Goal: Task Accomplishment & Management: Manage account settings

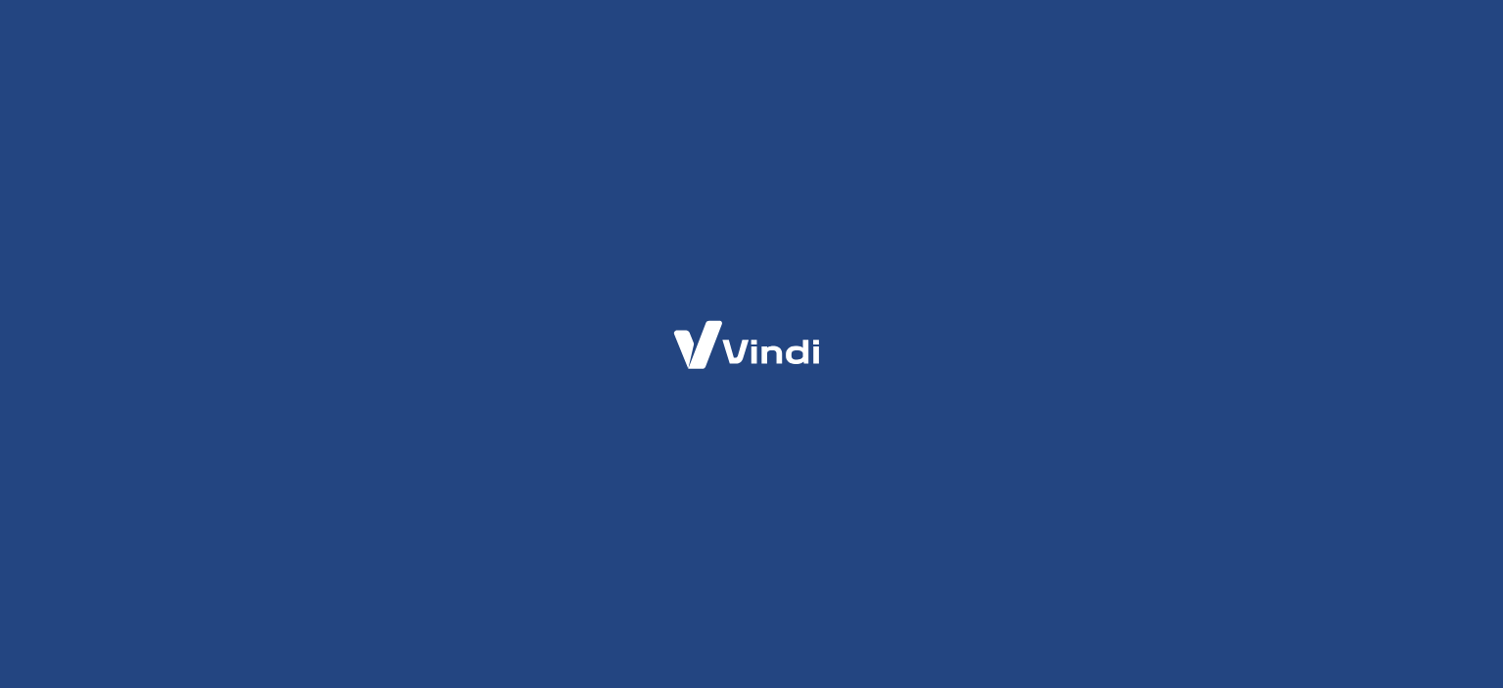
click at [412, 340] on div at bounding box center [751, 344] width 1503 height 688
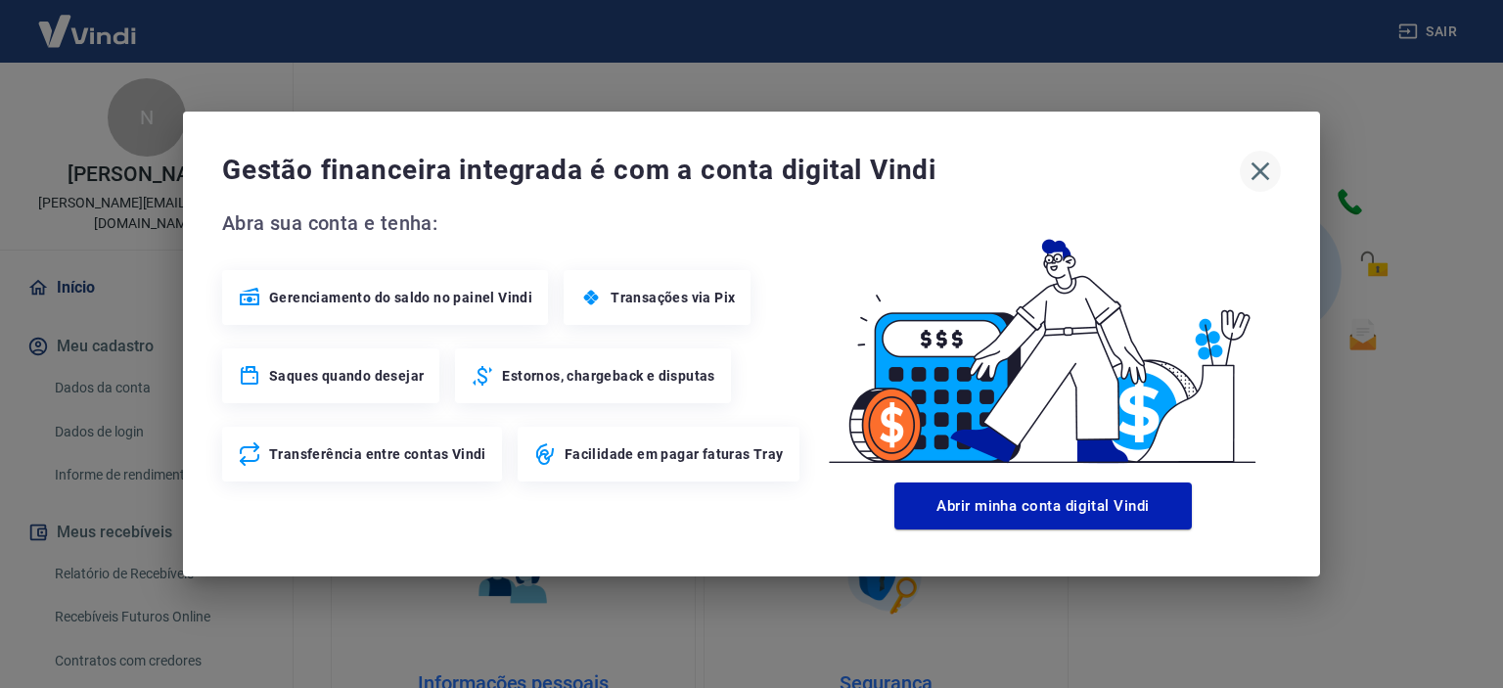
click at [1256, 187] on icon "button" at bounding box center [1259, 171] width 31 height 31
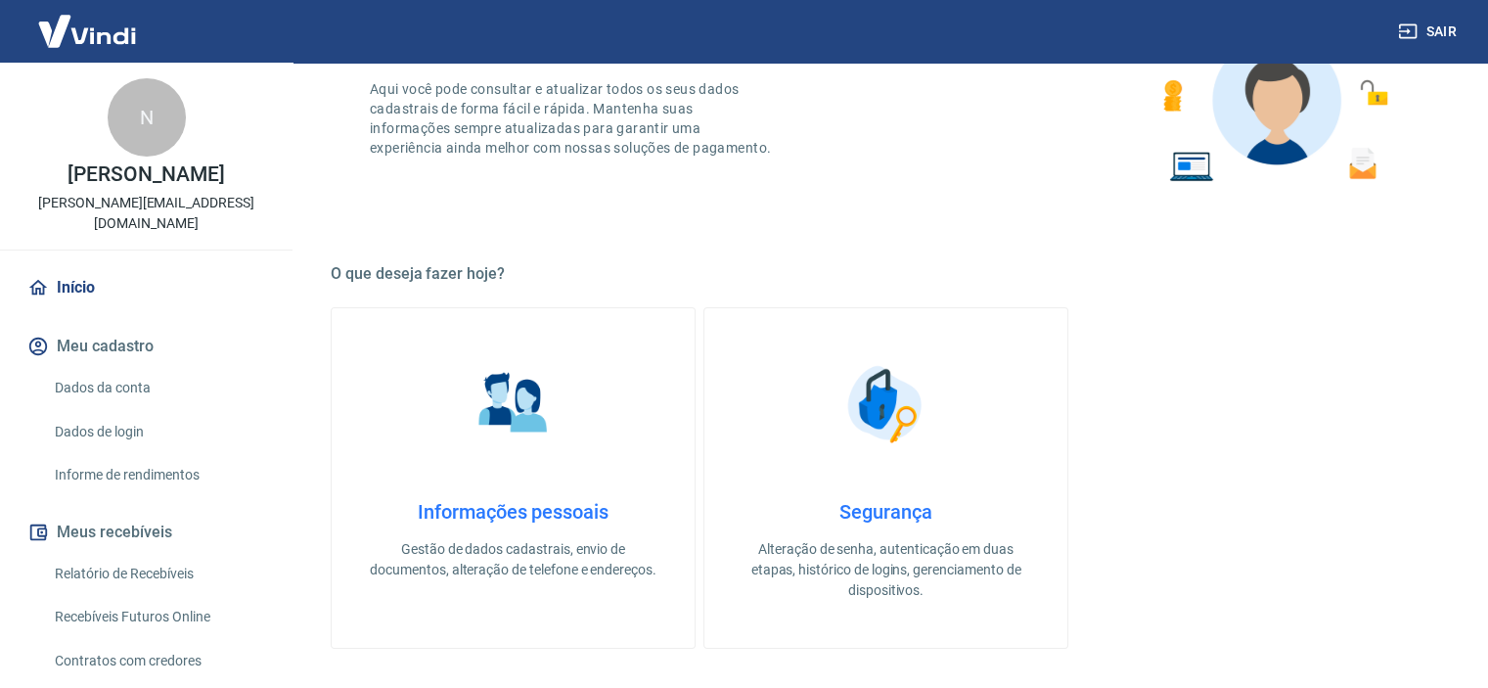
scroll to position [293, 0]
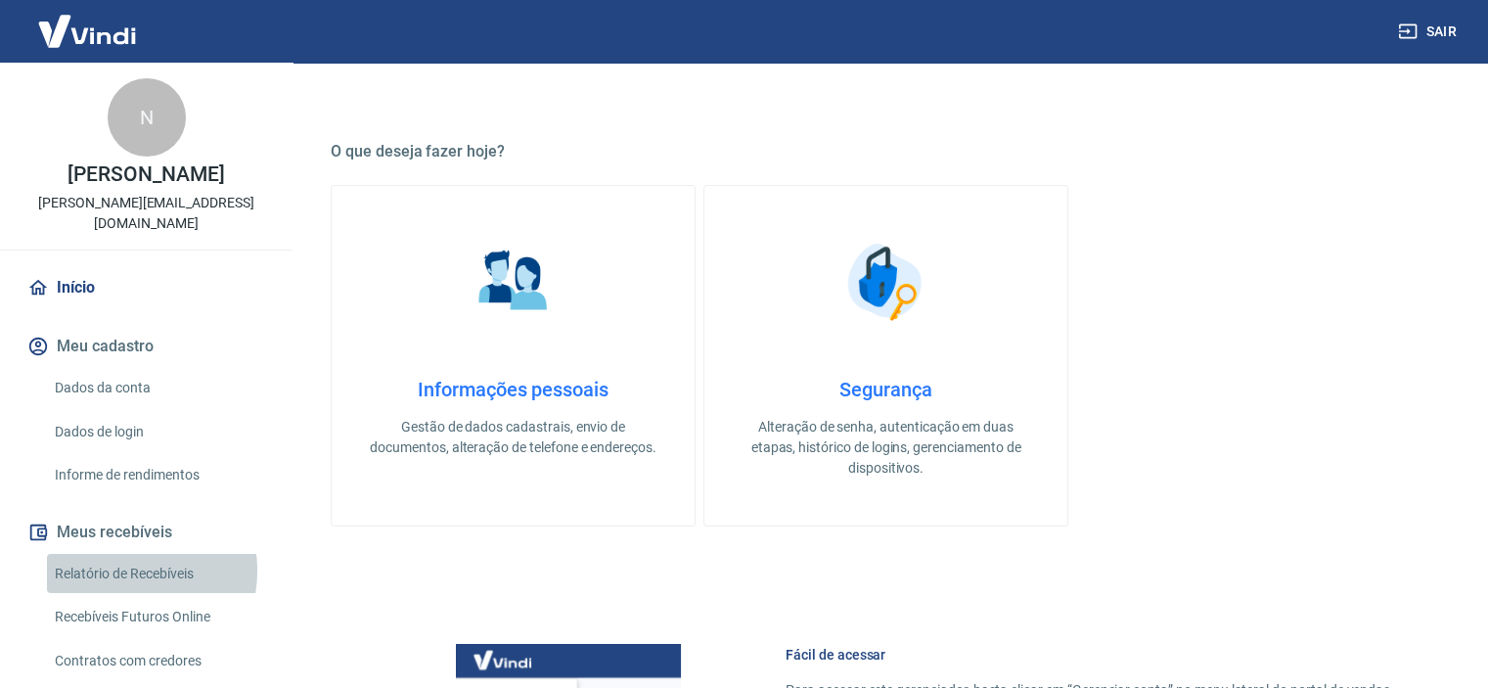
click at [127, 554] on link "Relatório de Recebíveis" at bounding box center [158, 574] width 222 height 40
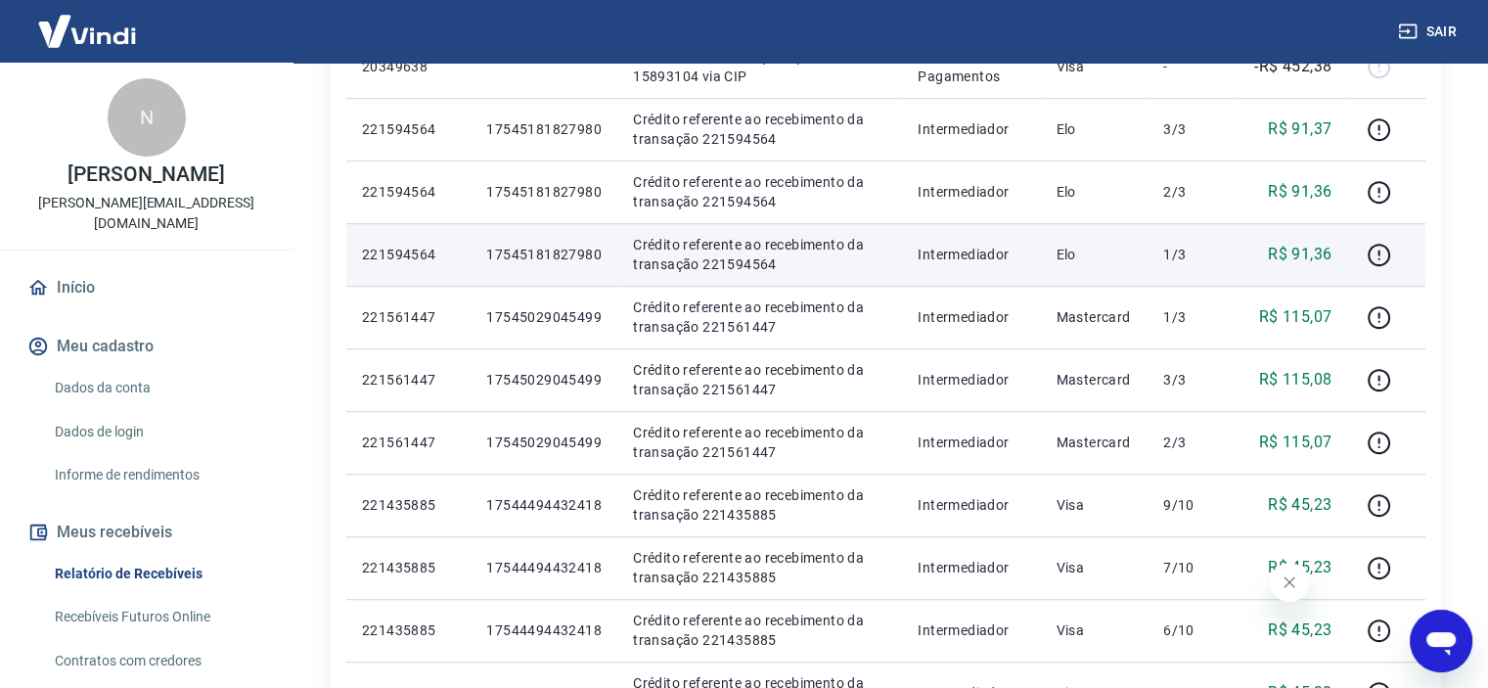
scroll to position [1370, 0]
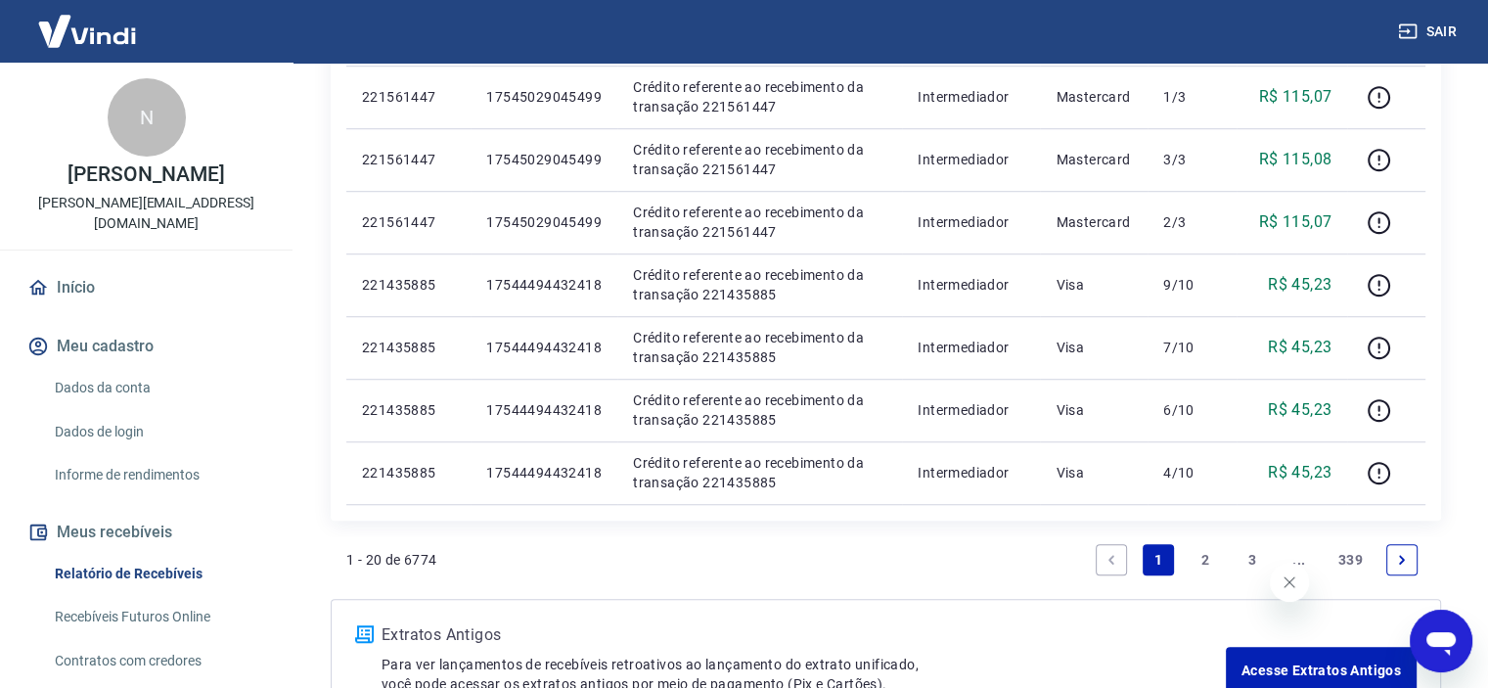
click at [1198, 556] on link "2" at bounding box center [1205, 559] width 31 height 31
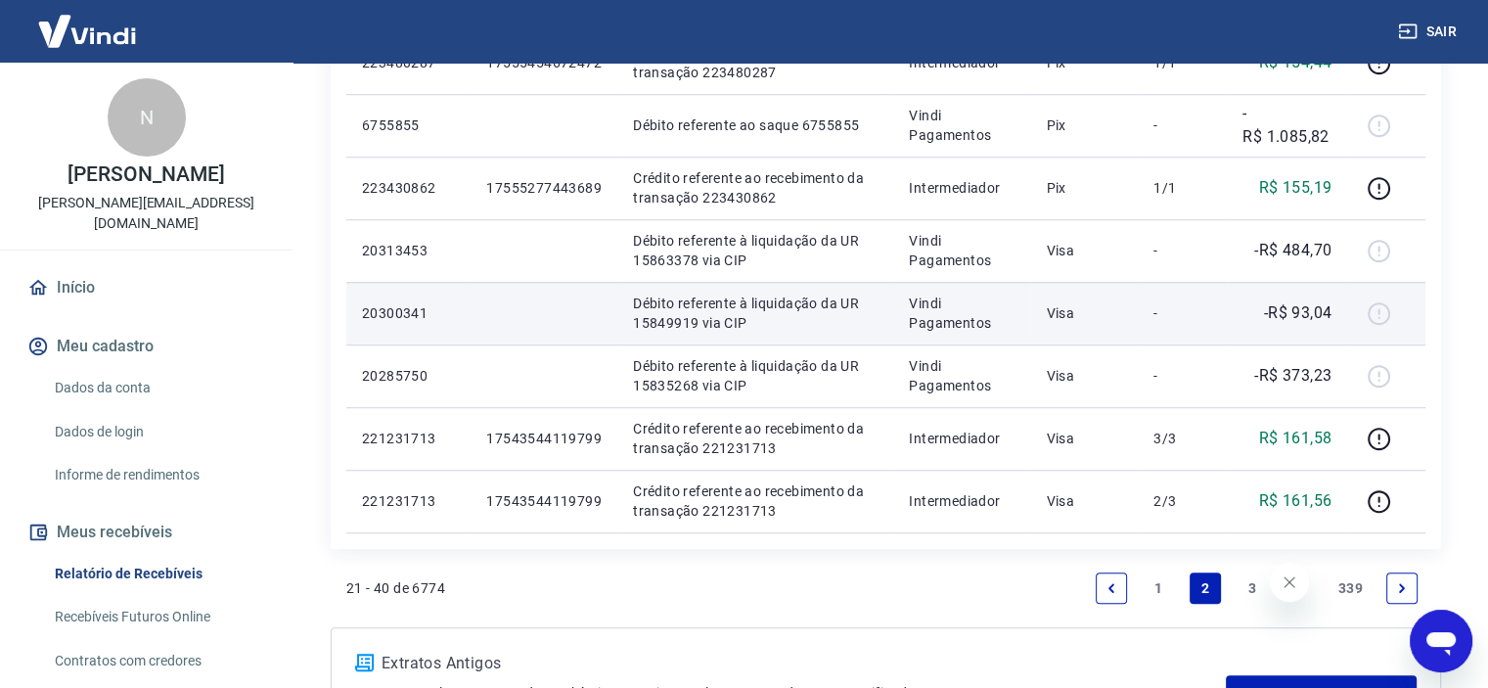
scroll to position [1568, 0]
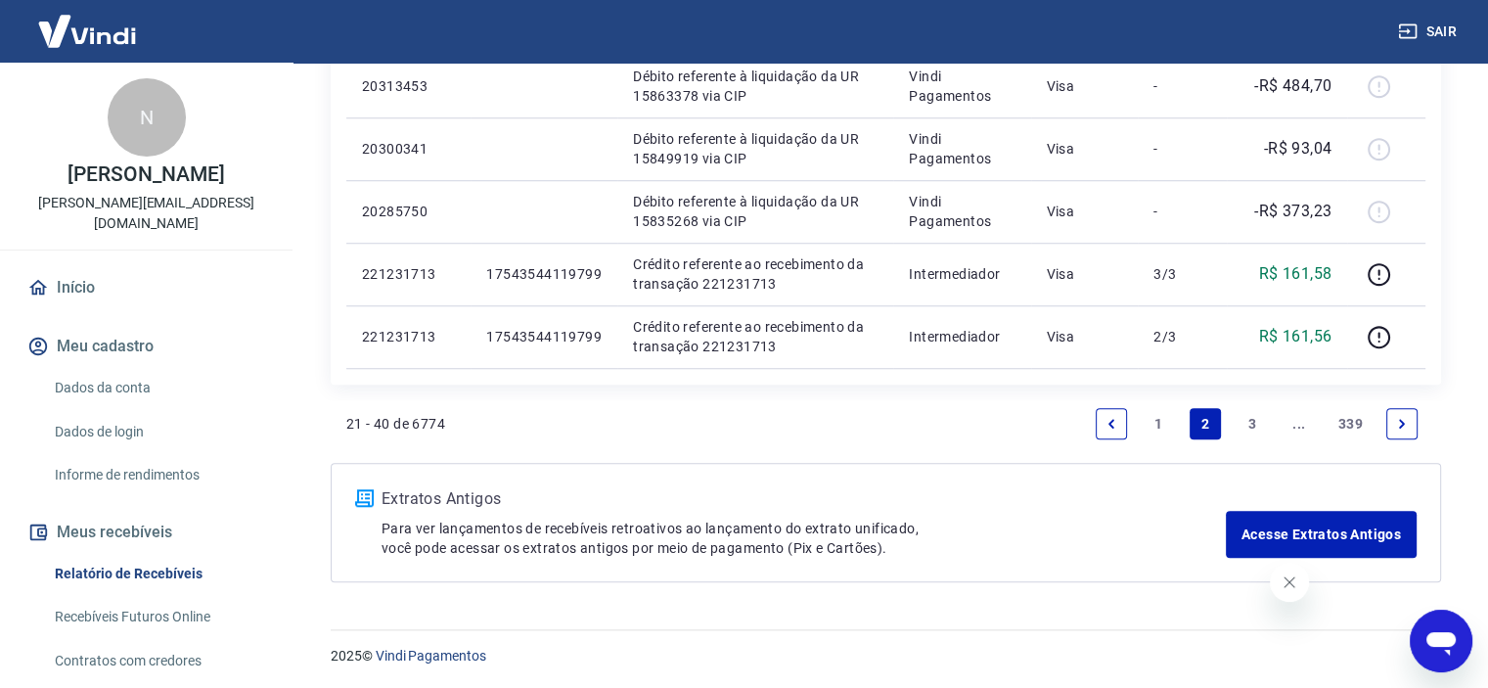
click at [1148, 417] on link "1" at bounding box center [1158, 423] width 31 height 31
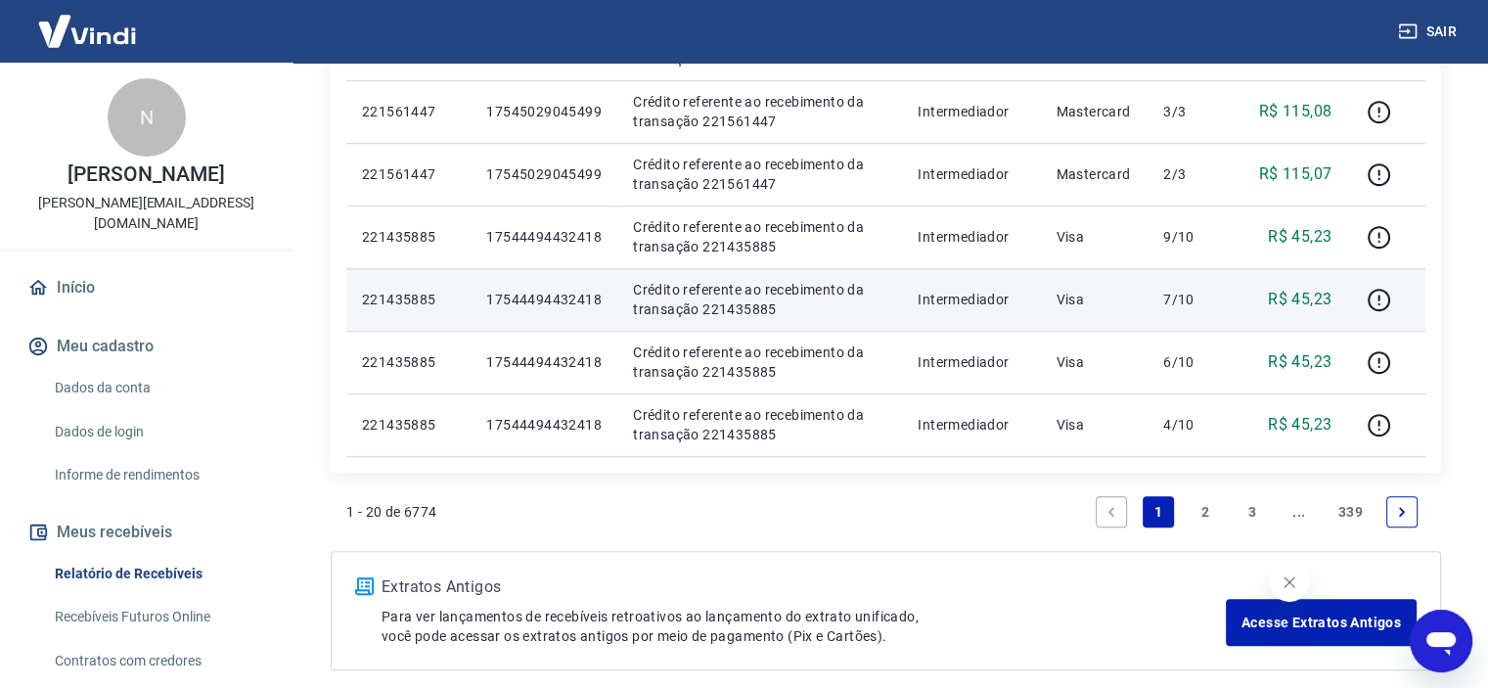
scroll to position [1506, 0]
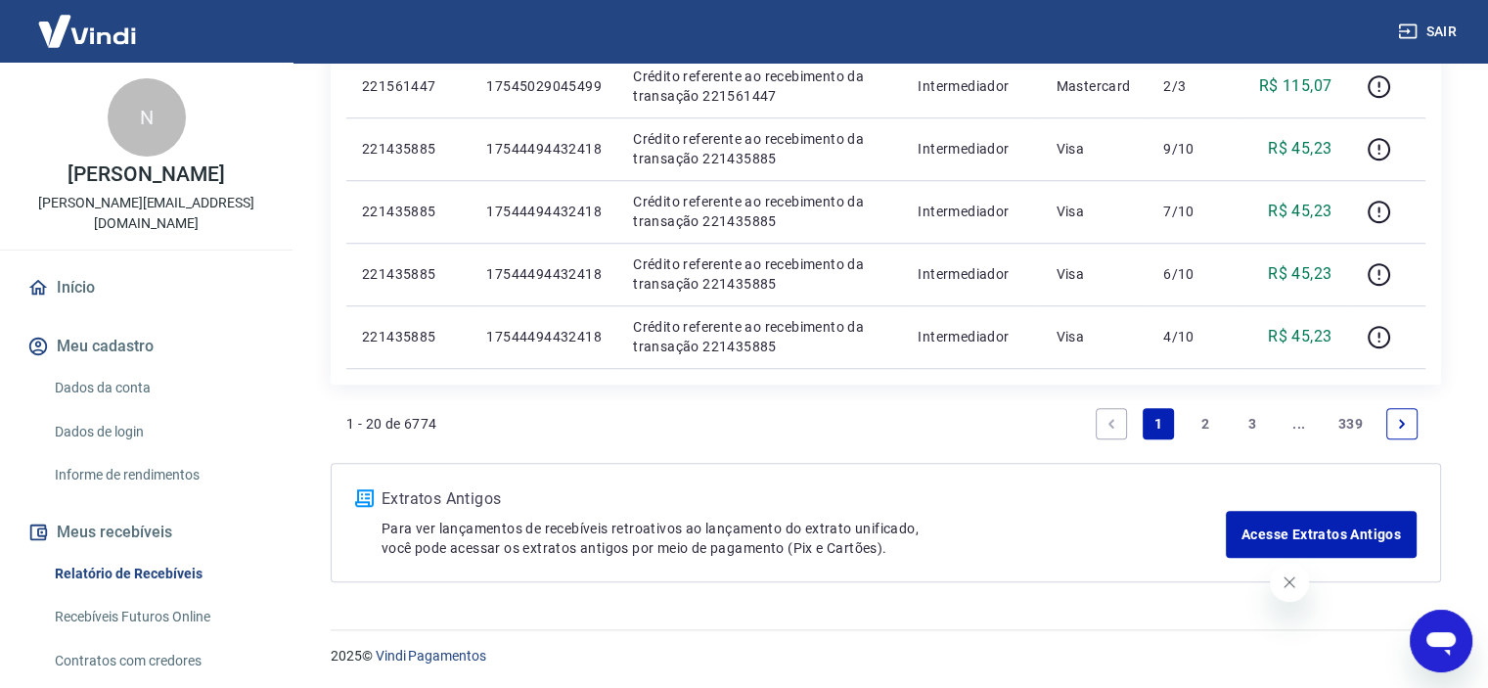
click at [1207, 415] on link "2" at bounding box center [1205, 423] width 31 height 31
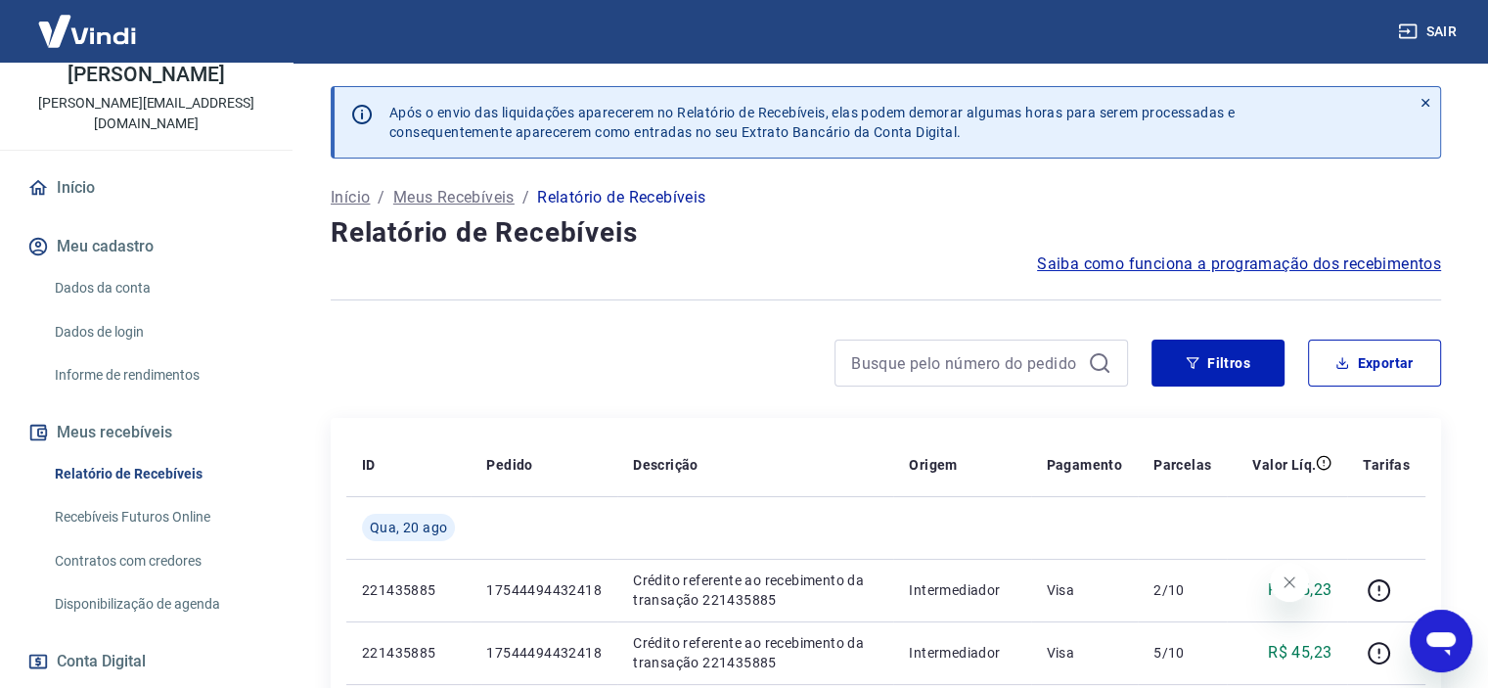
scroll to position [196, 0]
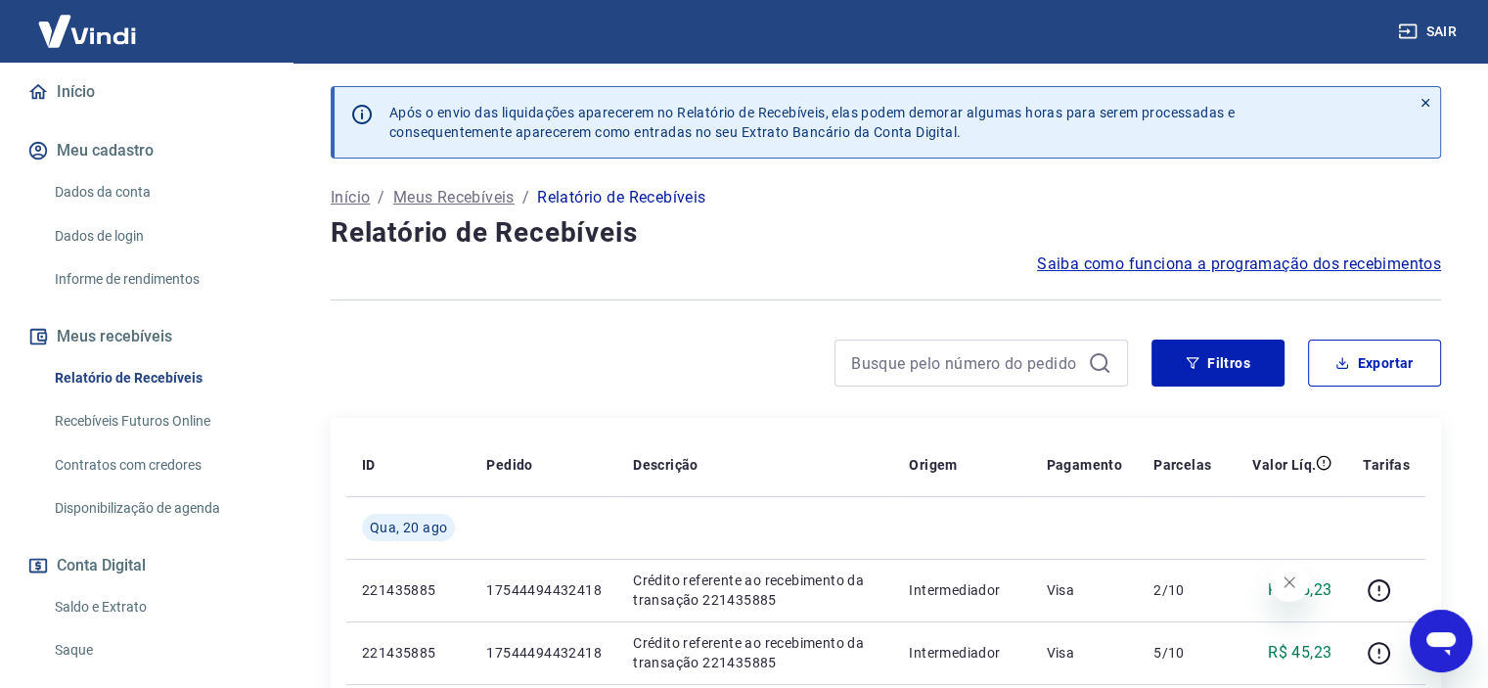
click at [104, 587] on link "Saldo e Extrato" at bounding box center [158, 607] width 222 height 40
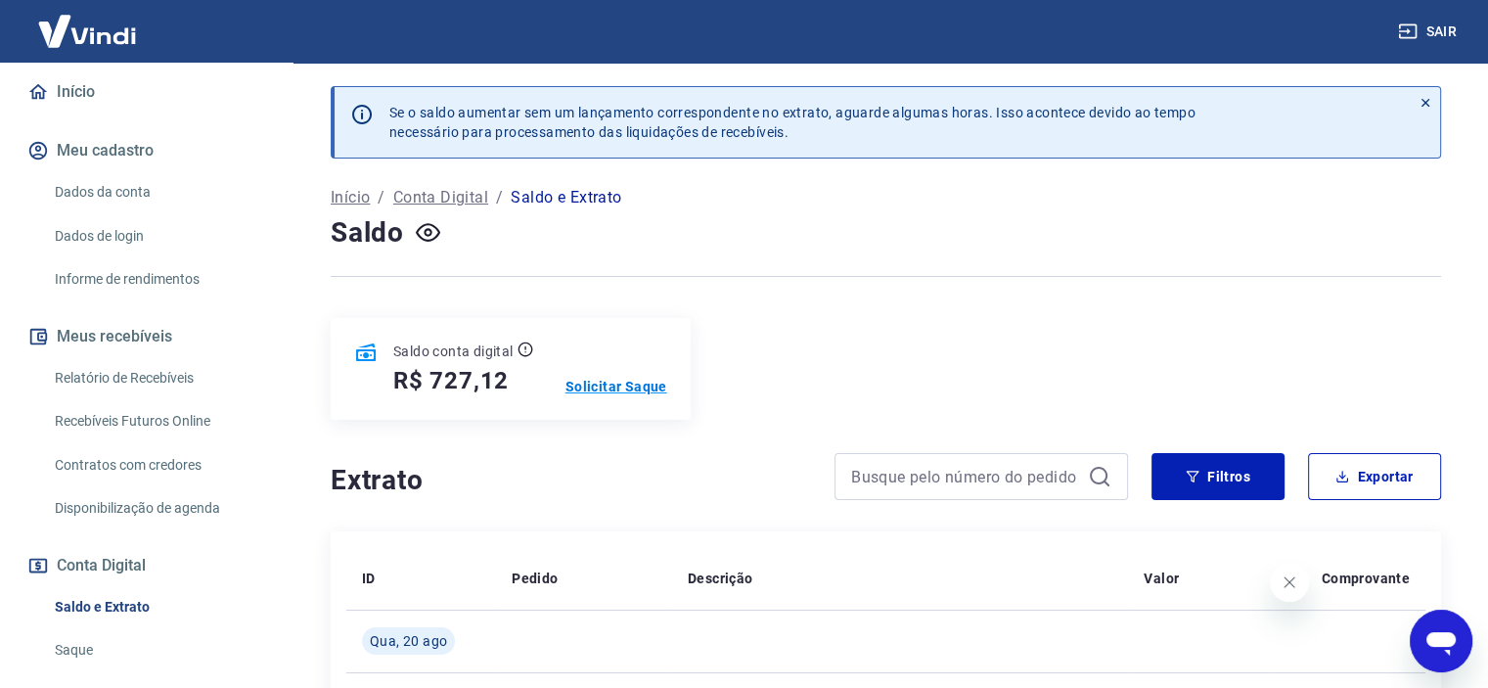
click at [634, 391] on p "Solicitar Saque" at bounding box center [616, 387] width 102 height 20
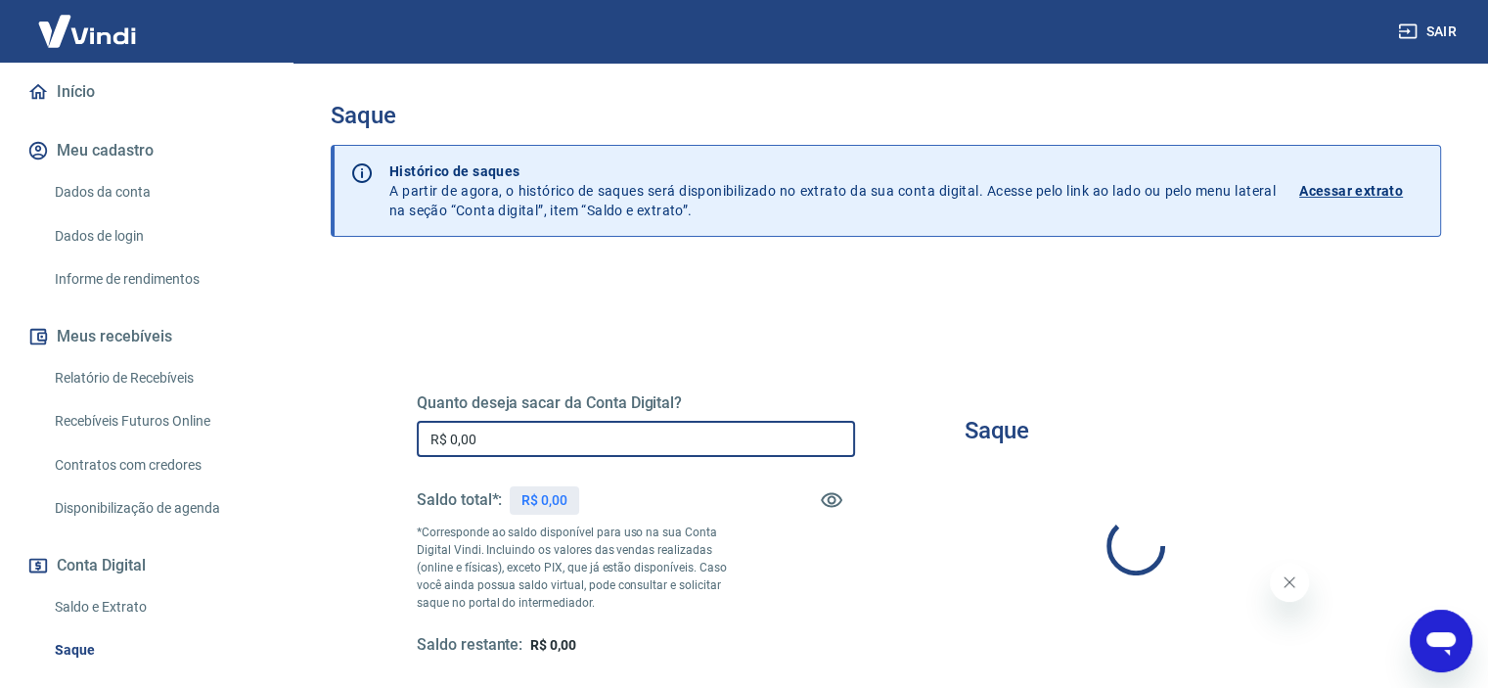
drag, startPoint x: 520, startPoint y: 438, endPoint x: 380, endPoint y: 439, distance: 140.9
click at [380, 439] on div "Quanto deseja sacar da Conta Digital? R$ 0,00 ​ Saldo total*: R$ 0,00 *Correspo…" at bounding box center [886, 534] width 1032 height 455
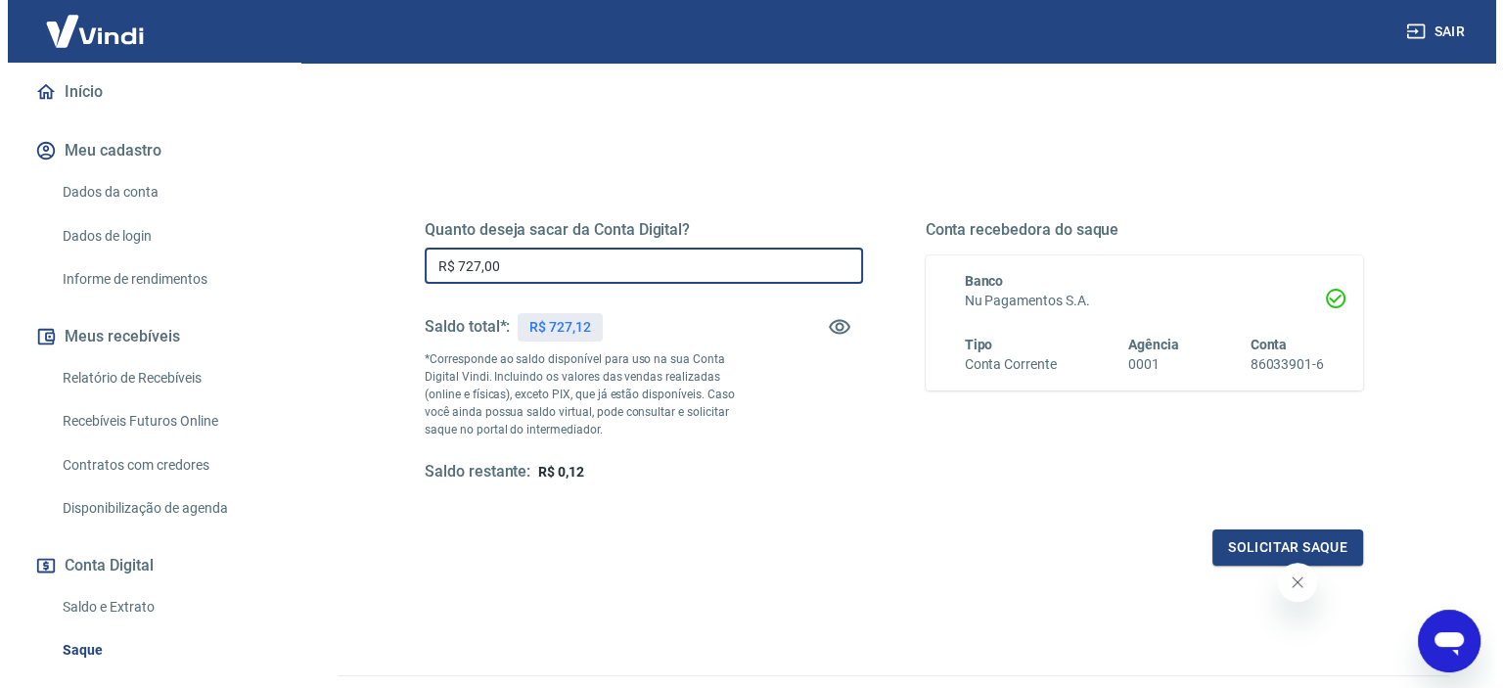
scroll to position [278, 0]
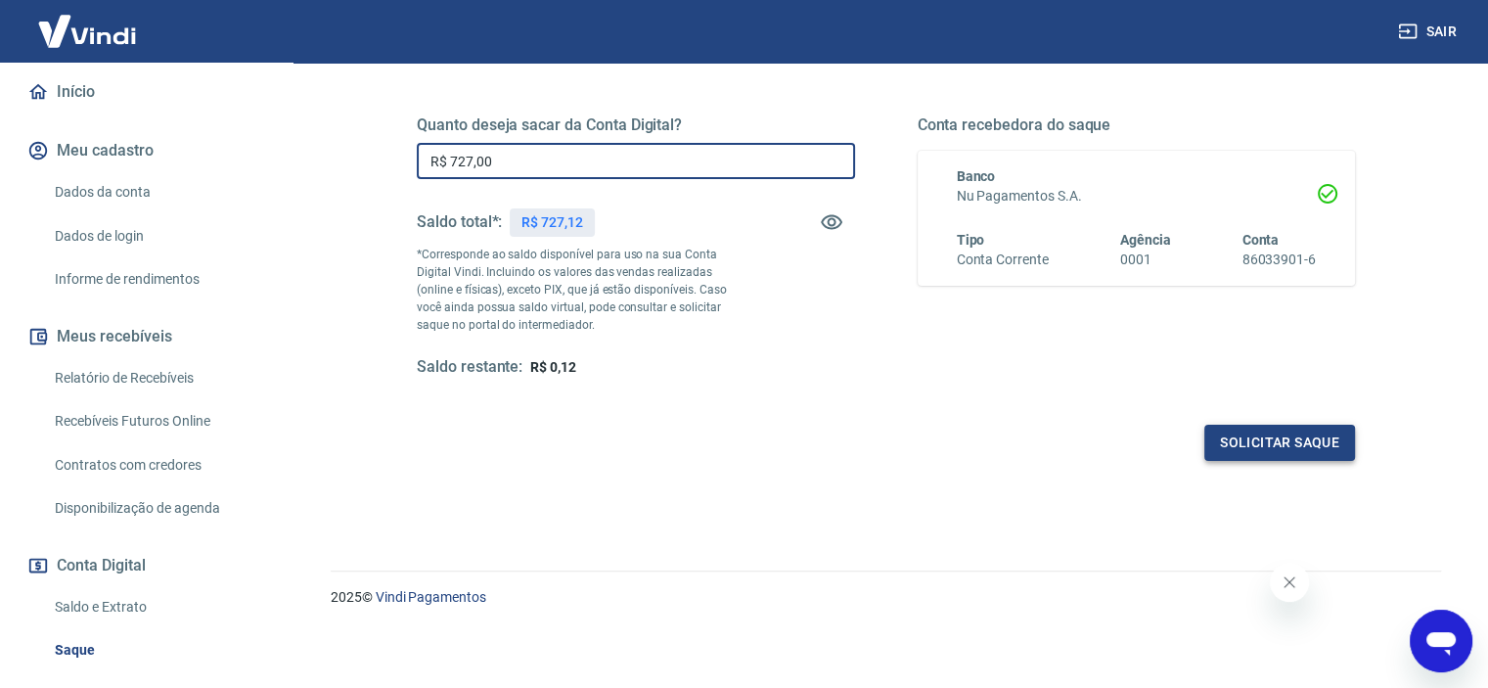
type input "R$ 727,00"
click at [1284, 437] on button "Solicitar saque" at bounding box center [1279, 443] width 151 height 36
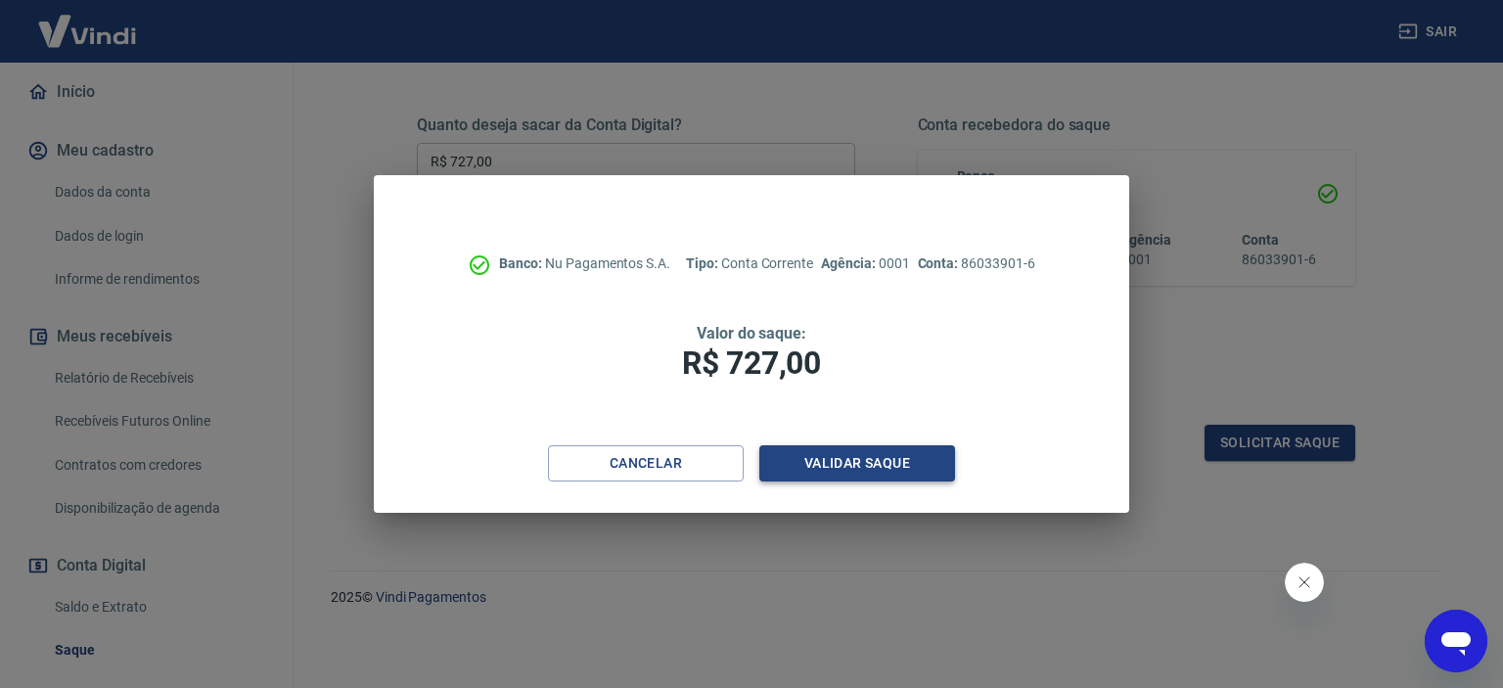
click at [856, 460] on button "Validar saque" at bounding box center [857, 463] width 196 height 36
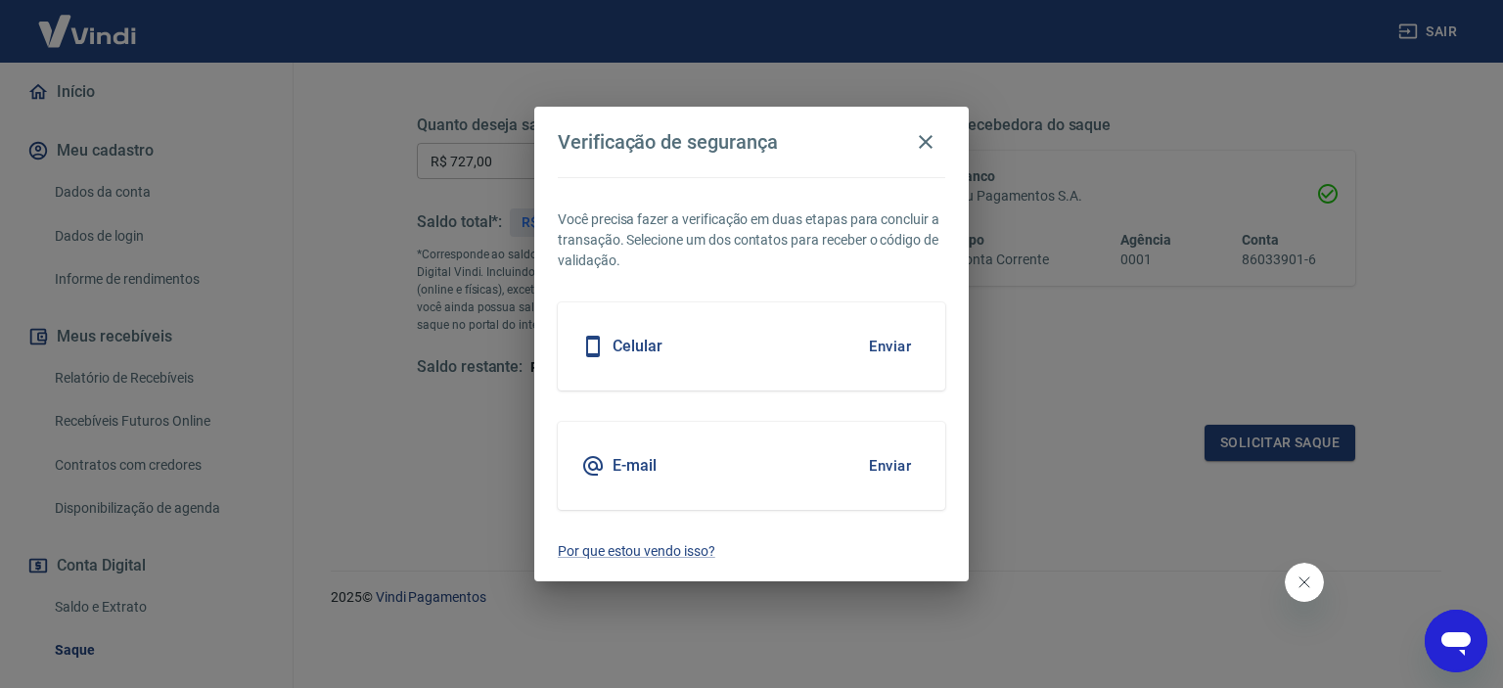
click at [884, 343] on button "Enviar" at bounding box center [890, 346] width 64 height 41
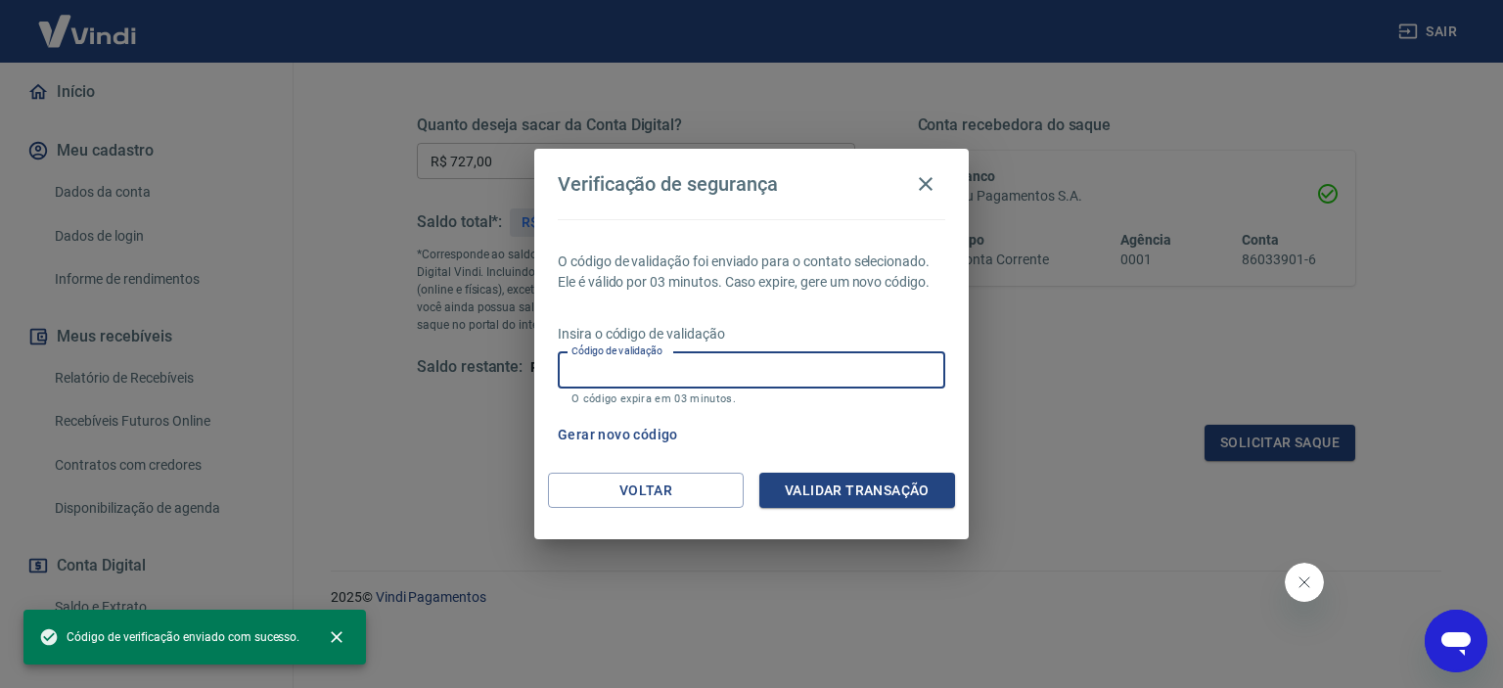
drag, startPoint x: 758, startPoint y: 371, endPoint x: 855, endPoint y: 323, distance: 108.1
click at [757, 371] on input "Código de validação" at bounding box center [751, 370] width 387 height 36
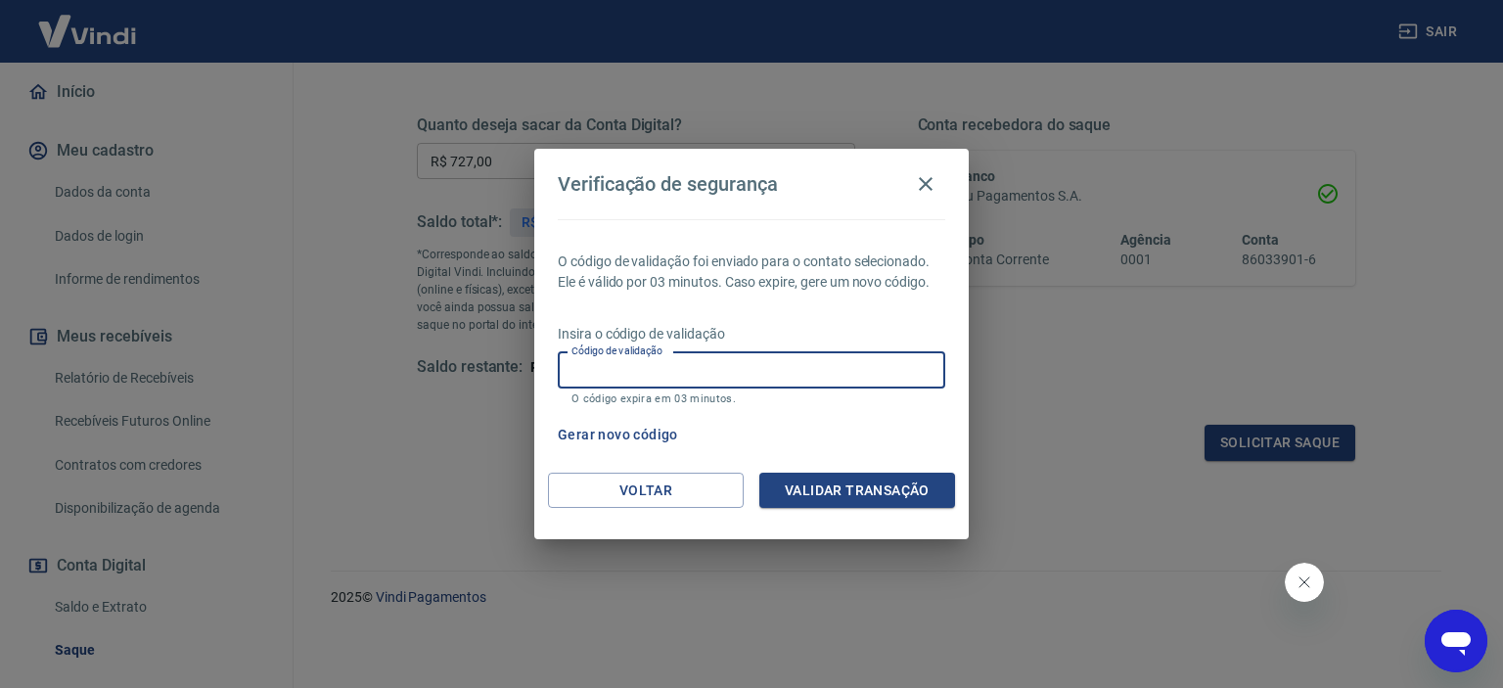
click at [663, 383] on input "Código de validação" at bounding box center [751, 370] width 387 height 36
click at [664, 383] on input "Código de validação" at bounding box center [751, 370] width 387 height 36
type input "455287"
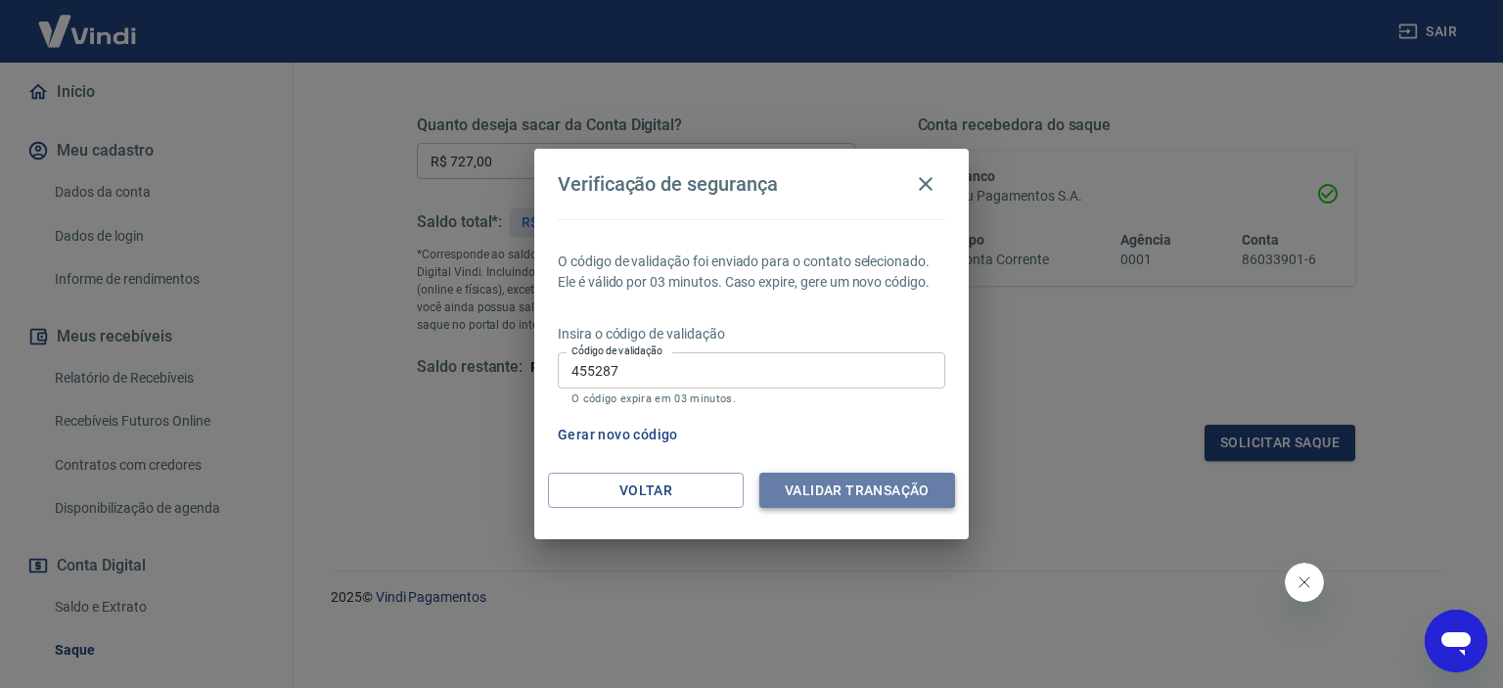
click at [910, 505] on button "Validar transação" at bounding box center [857, 491] width 196 height 36
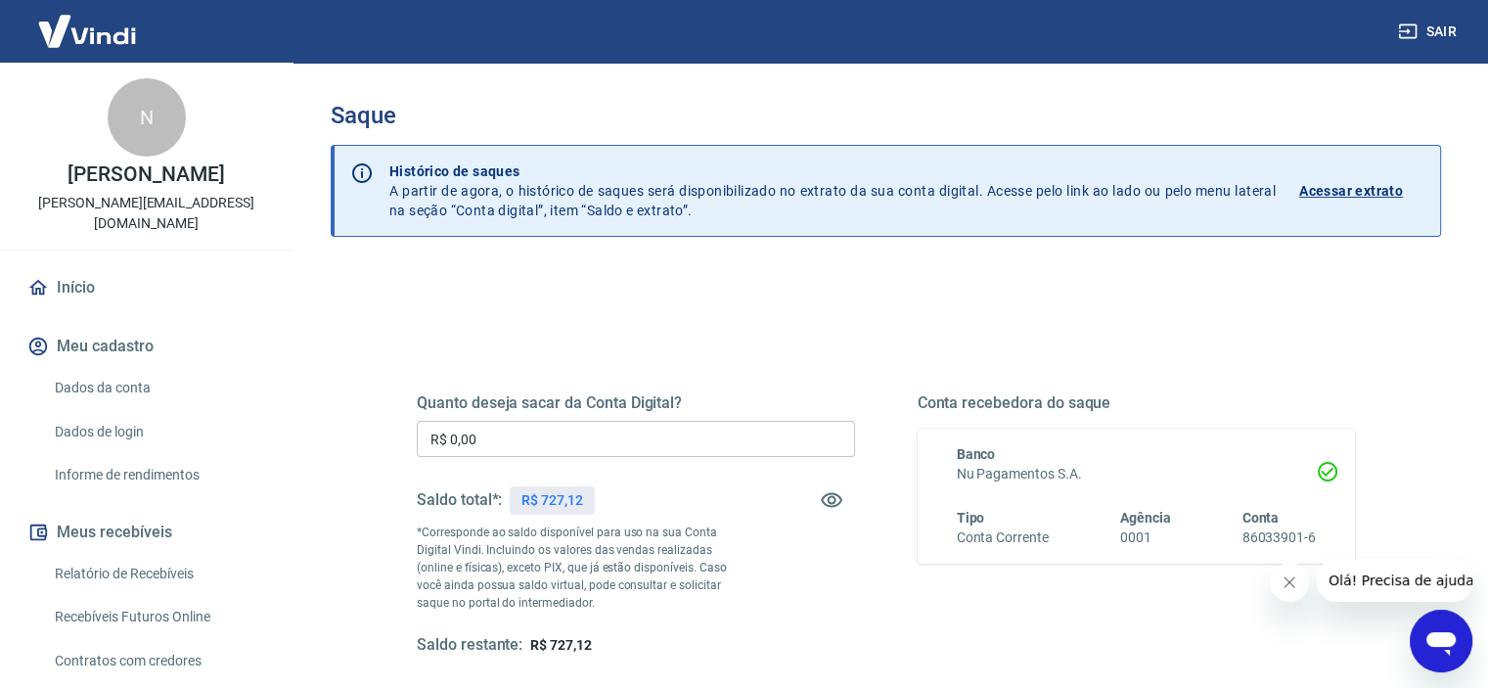
click at [561, 428] on input "R$ 0,00" at bounding box center [636, 439] width 438 height 36
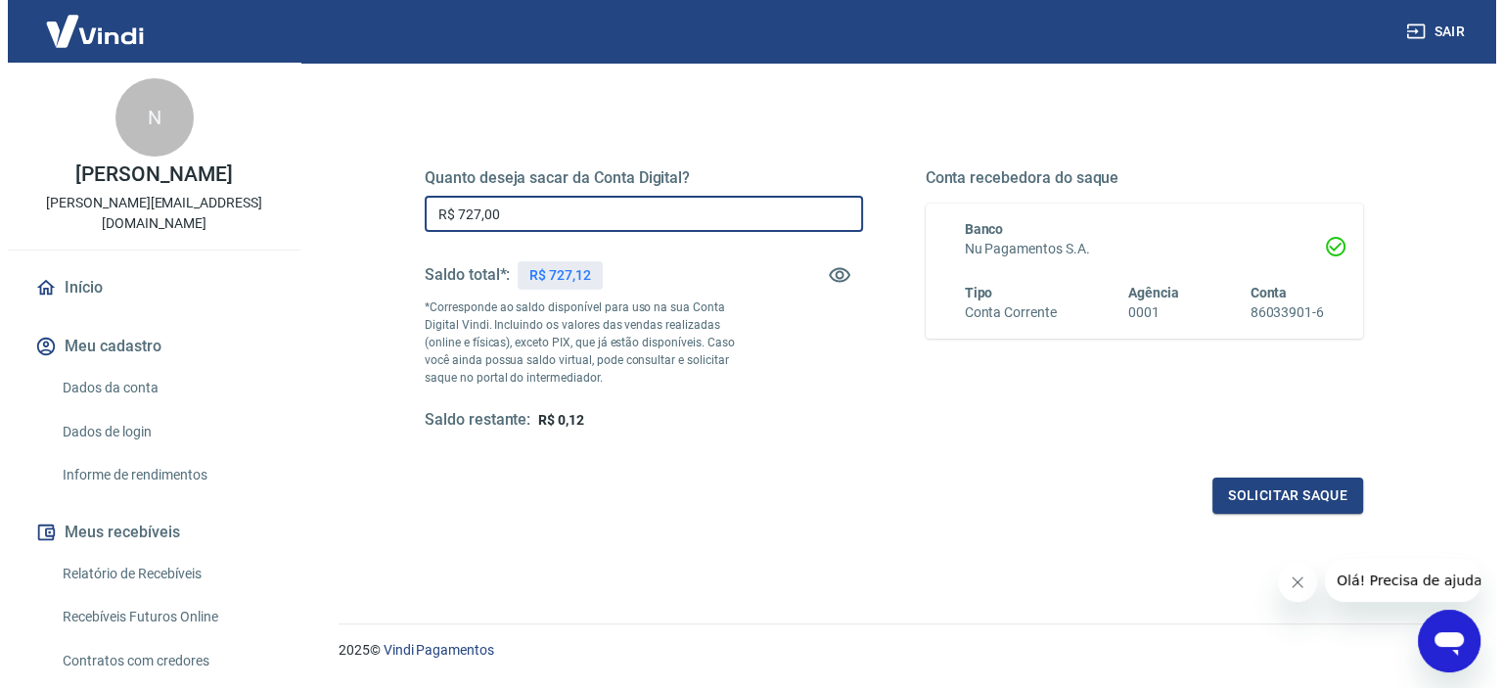
scroll to position [278, 0]
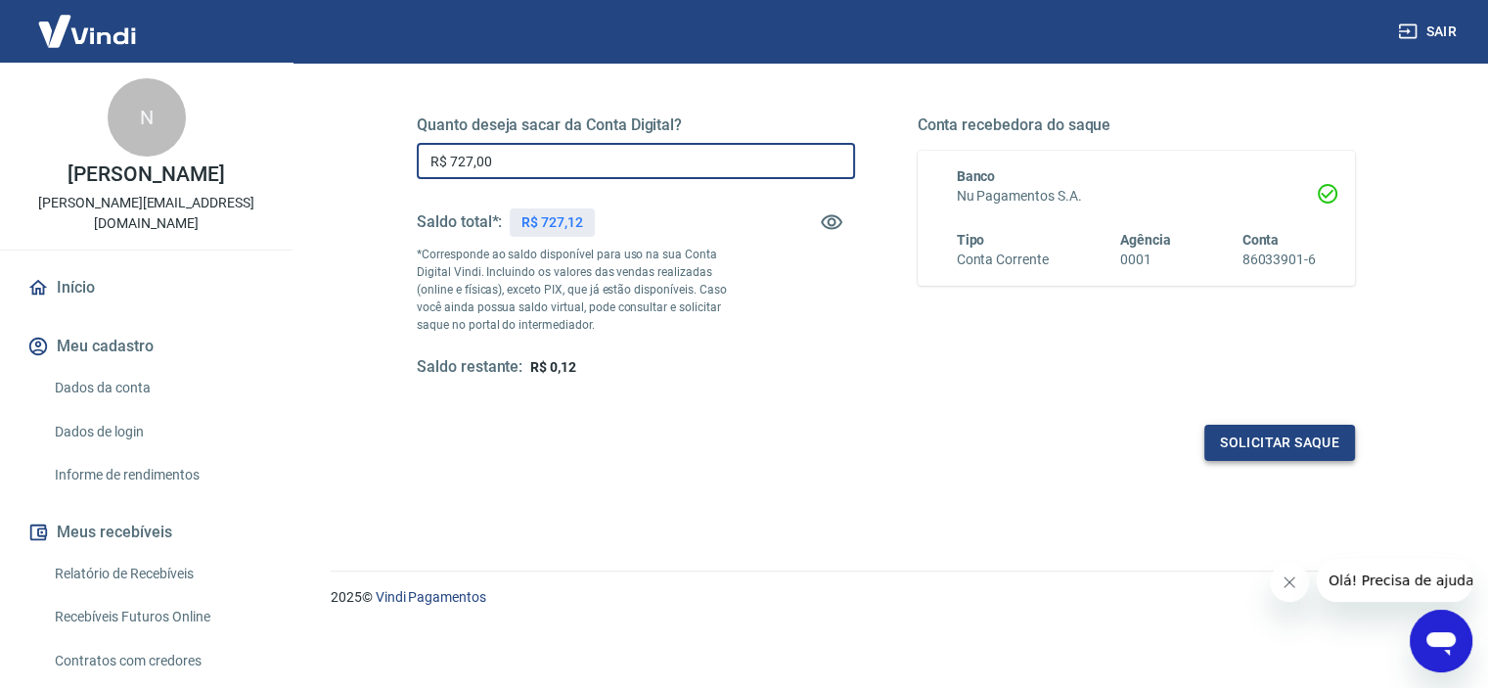
type input "R$ 727,00"
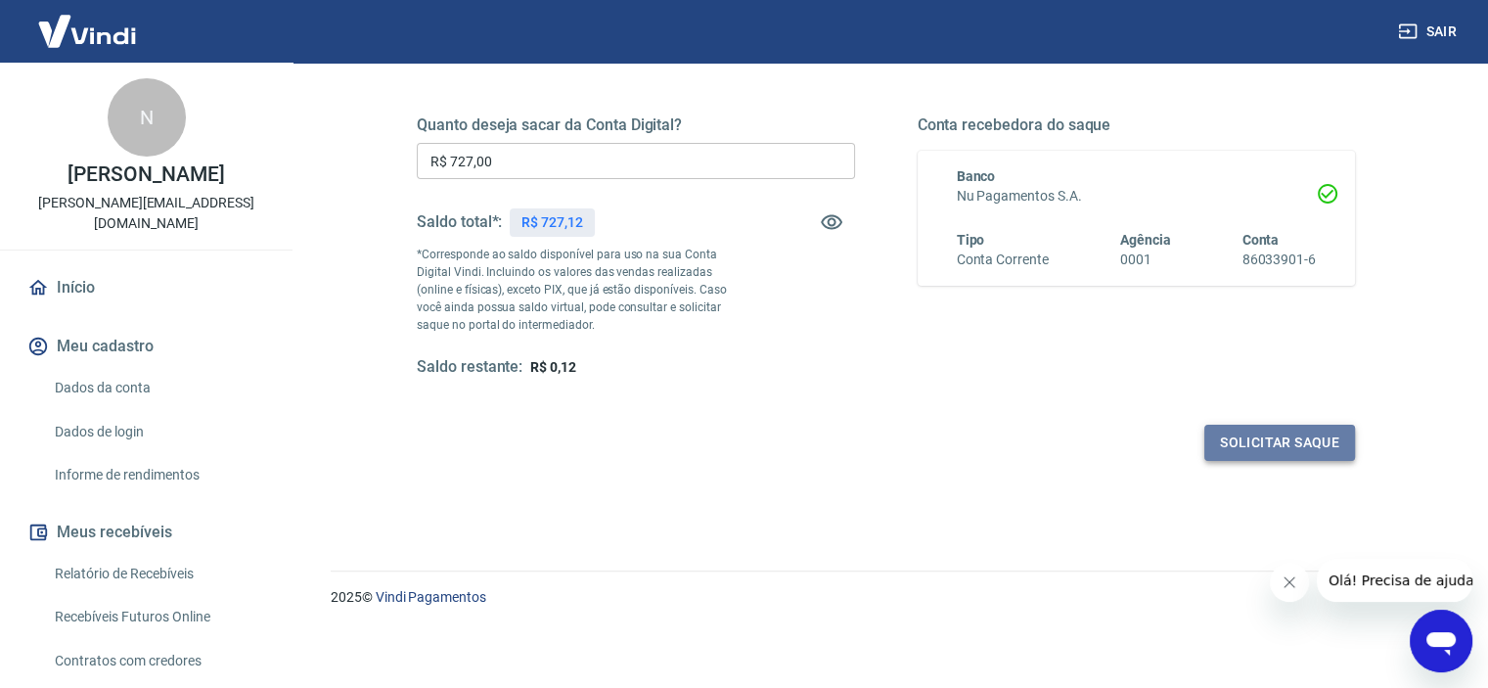
click at [1279, 441] on button "Solicitar saque" at bounding box center [1279, 443] width 151 height 36
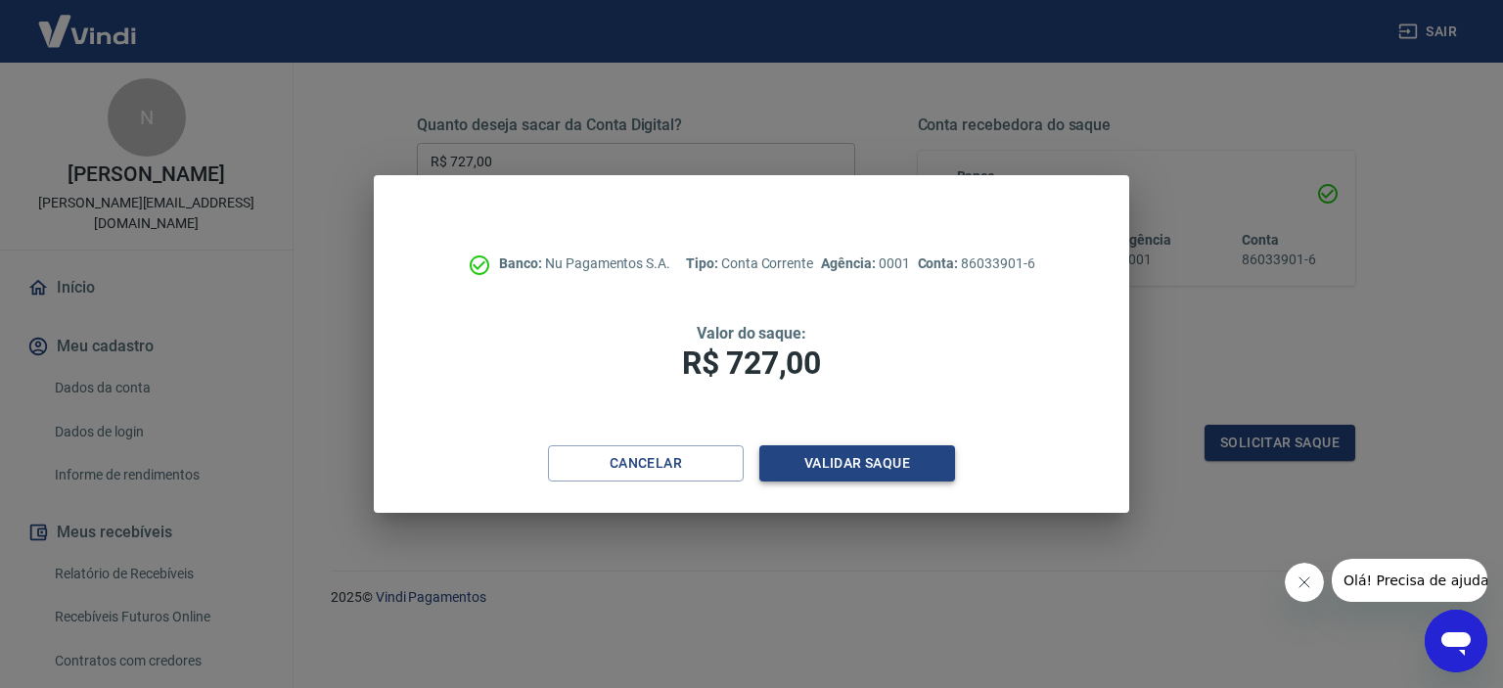
click at [919, 467] on button "Validar saque" at bounding box center [857, 463] width 196 height 36
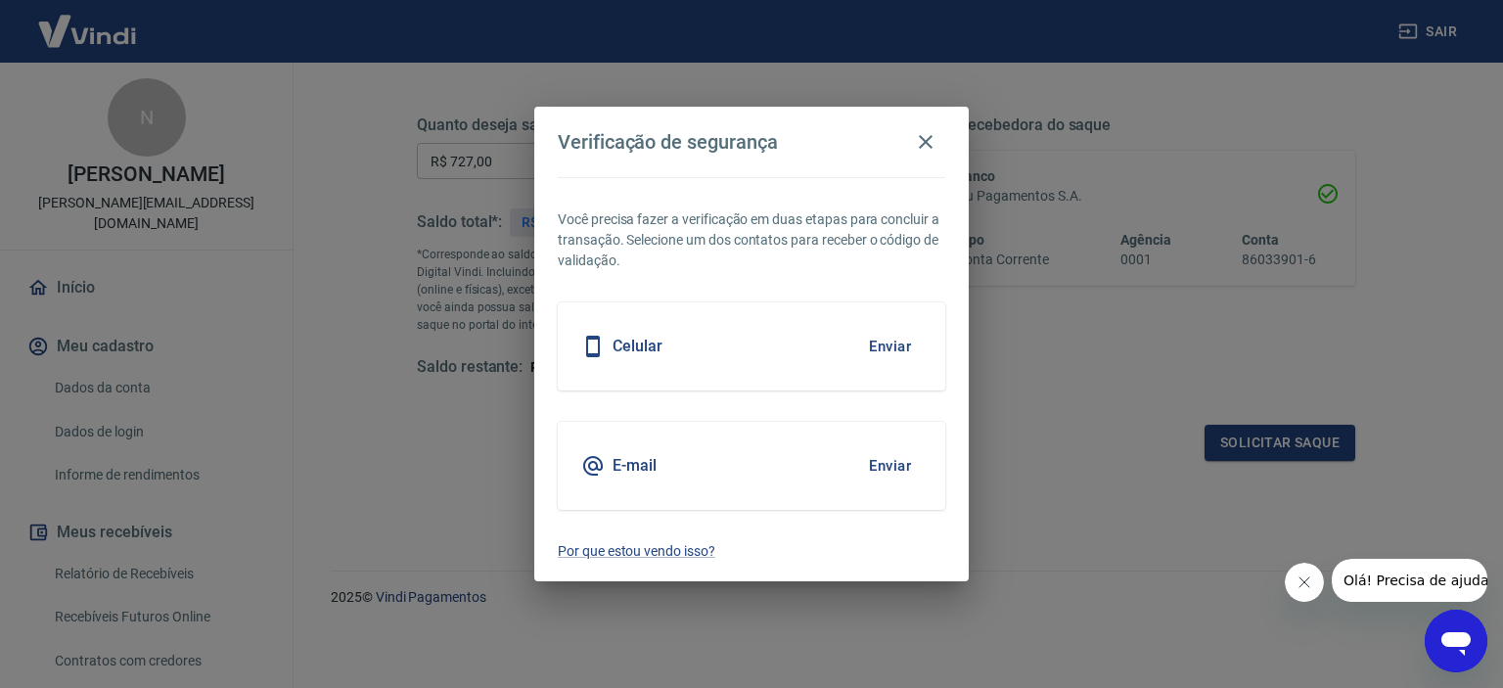
click at [902, 336] on button "Enviar" at bounding box center [890, 346] width 64 height 41
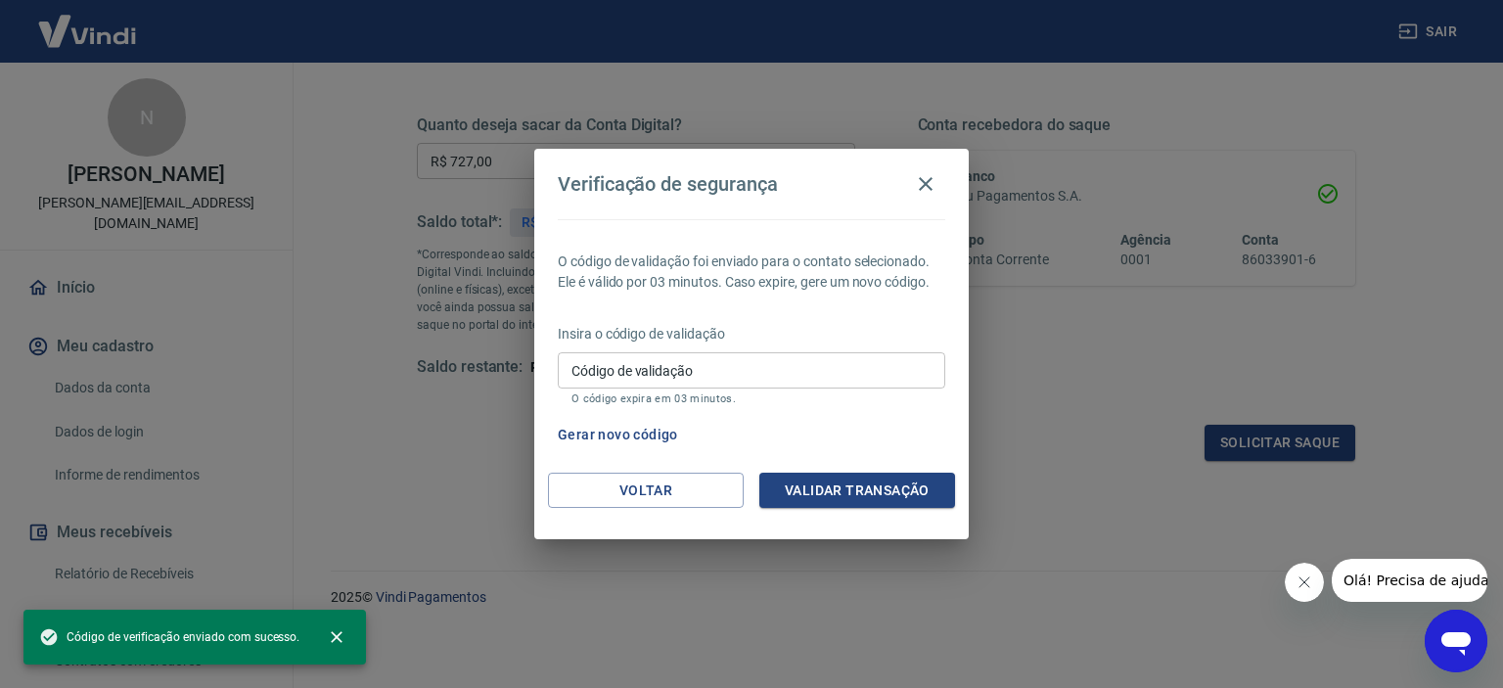
click at [724, 371] on input "Código de validação" at bounding box center [751, 370] width 387 height 36
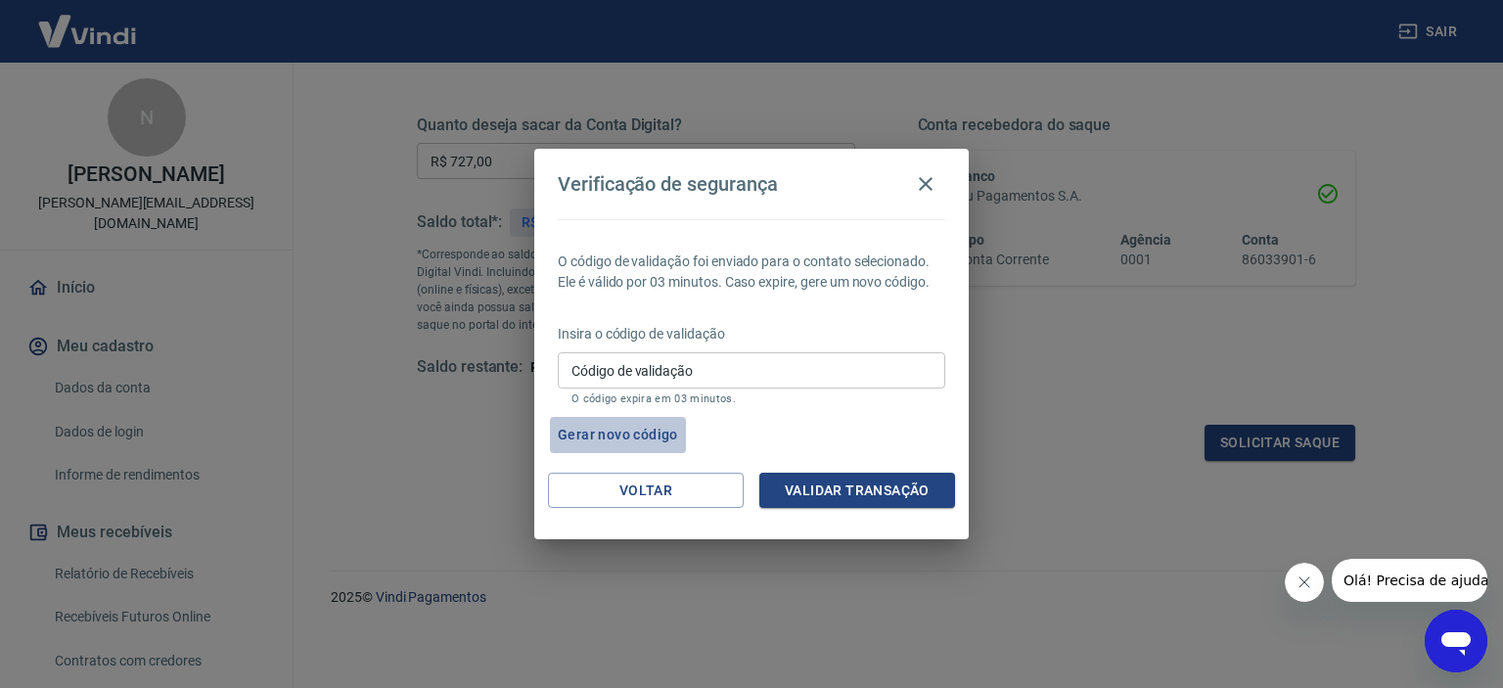
click at [633, 436] on button "Gerar novo código" at bounding box center [618, 435] width 136 height 36
click at [603, 367] on div "Código de validação Código de validação O código expira em 03 minutos." at bounding box center [751, 378] width 387 height 53
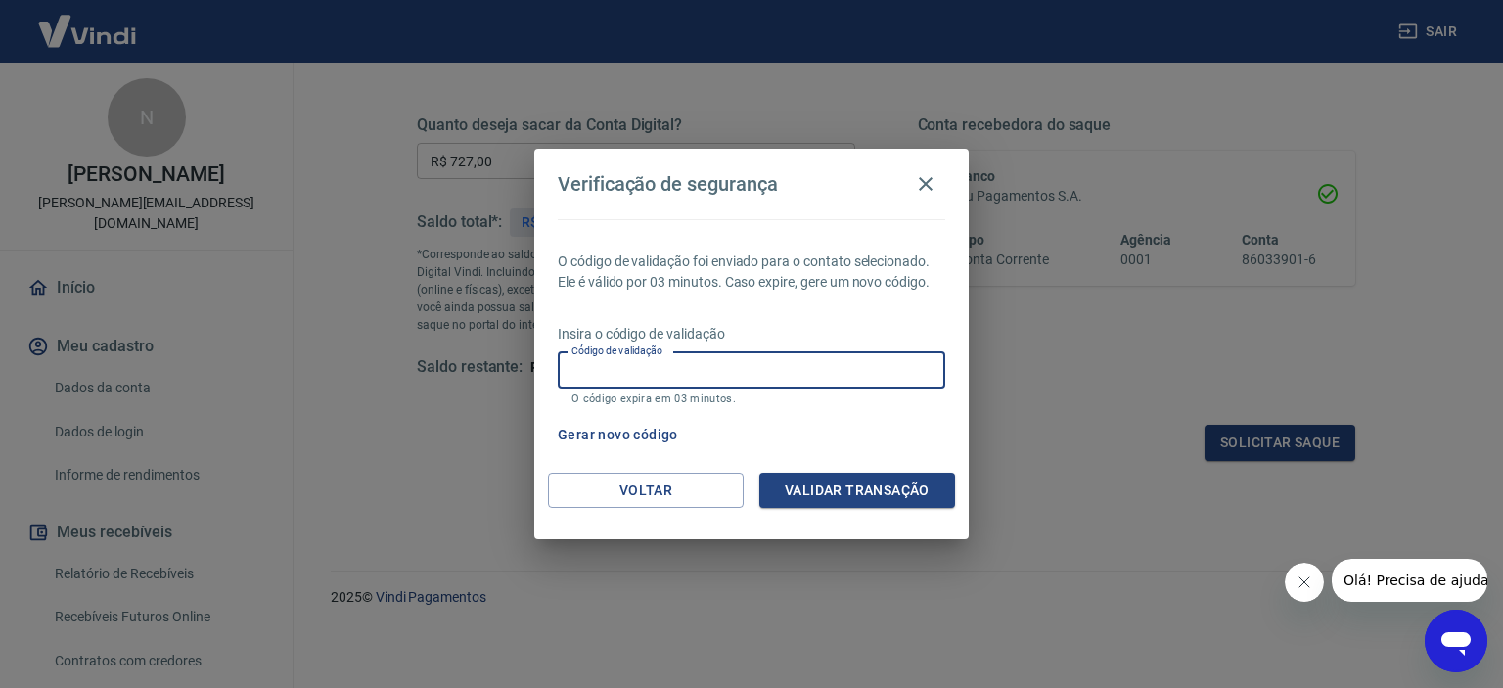
type input "4"
type input "137907"
click at [921, 485] on button "Validar transação" at bounding box center [857, 491] width 196 height 36
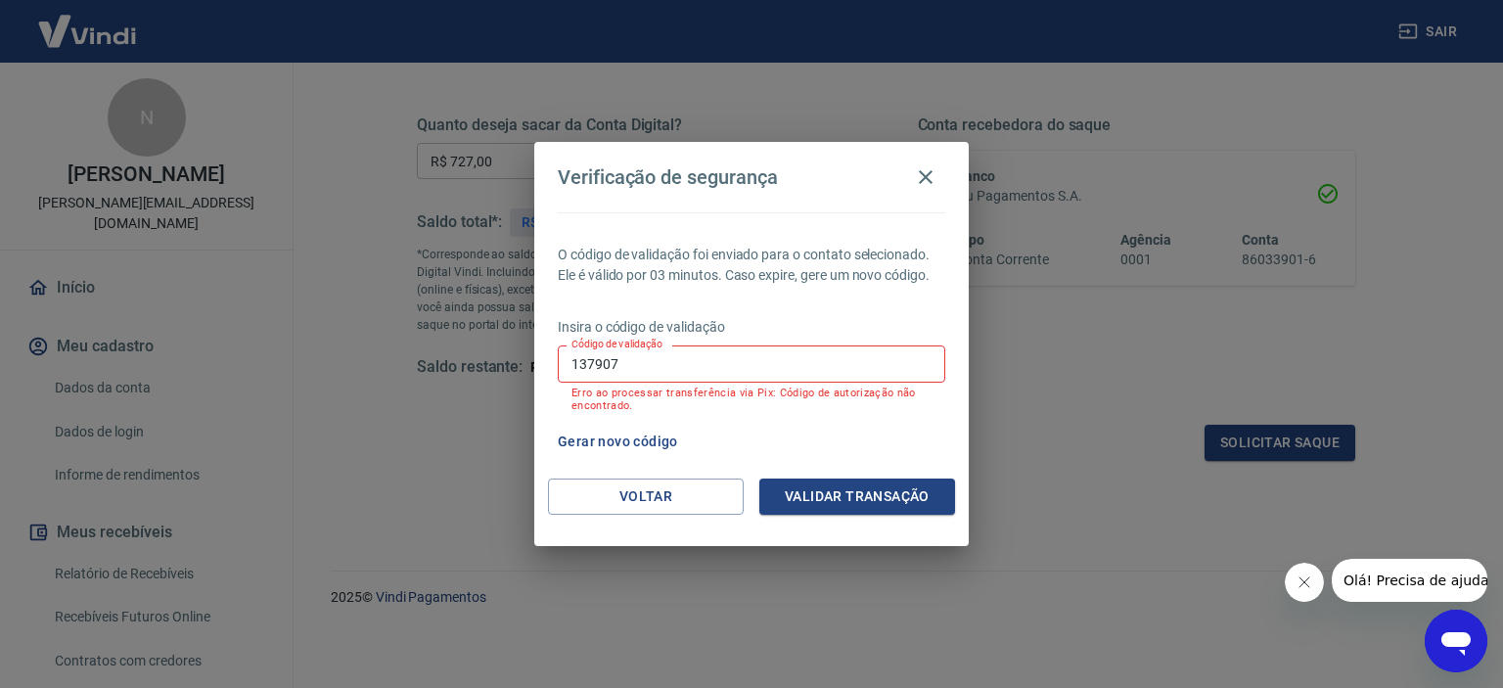
click at [620, 431] on button "Gerar novo código" at bounding box center [618, 442] width 136 height 36
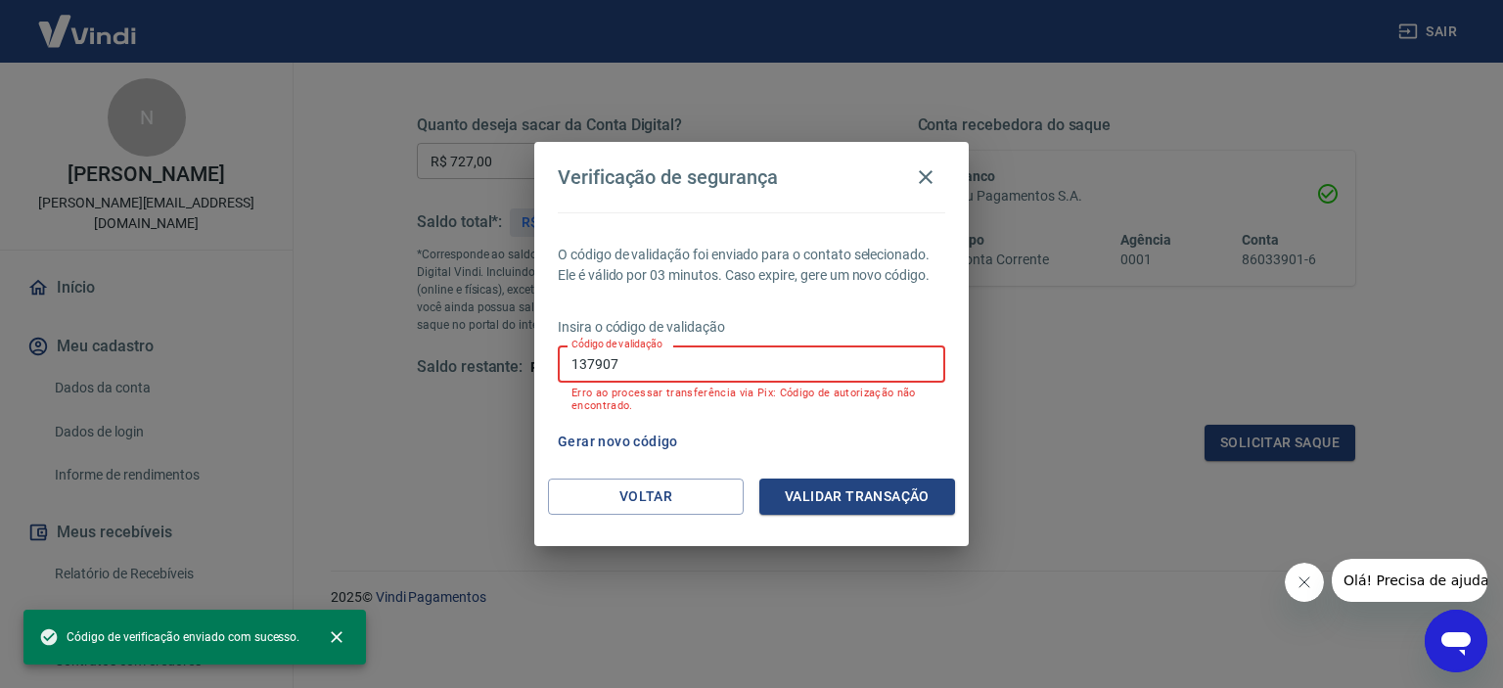
drag, startPoint x: 652, startPoint y: 367, endPoint x: 454, endPoint y: 359, distance: 197.8
click at [454, 359] on div "Verificação de segurança O código de validação foi enviado para o contato selec…" at bounding box center [751, 344] width 1503 height 688
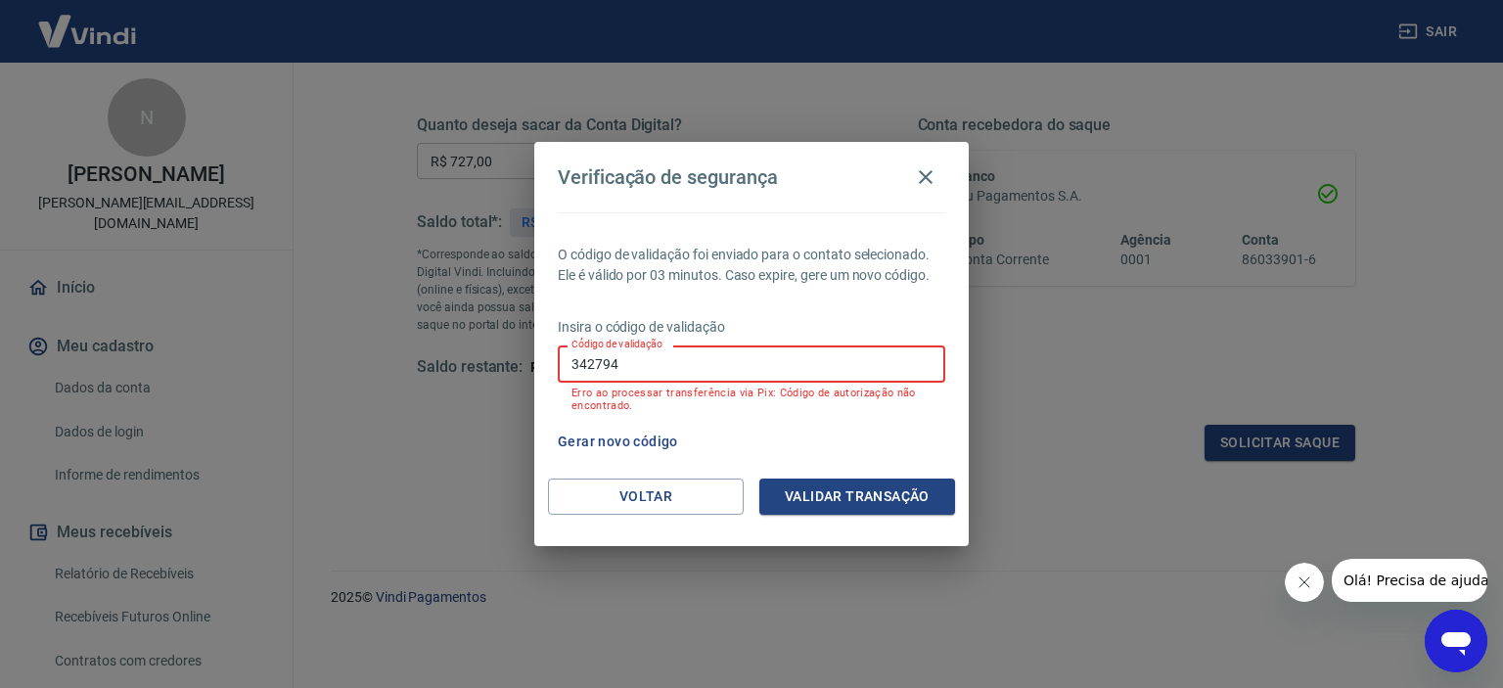
type input "342794"
click at [845, 518] on div "Voltar Validar transação" at bounding box center [751, 512] width 434 height 68
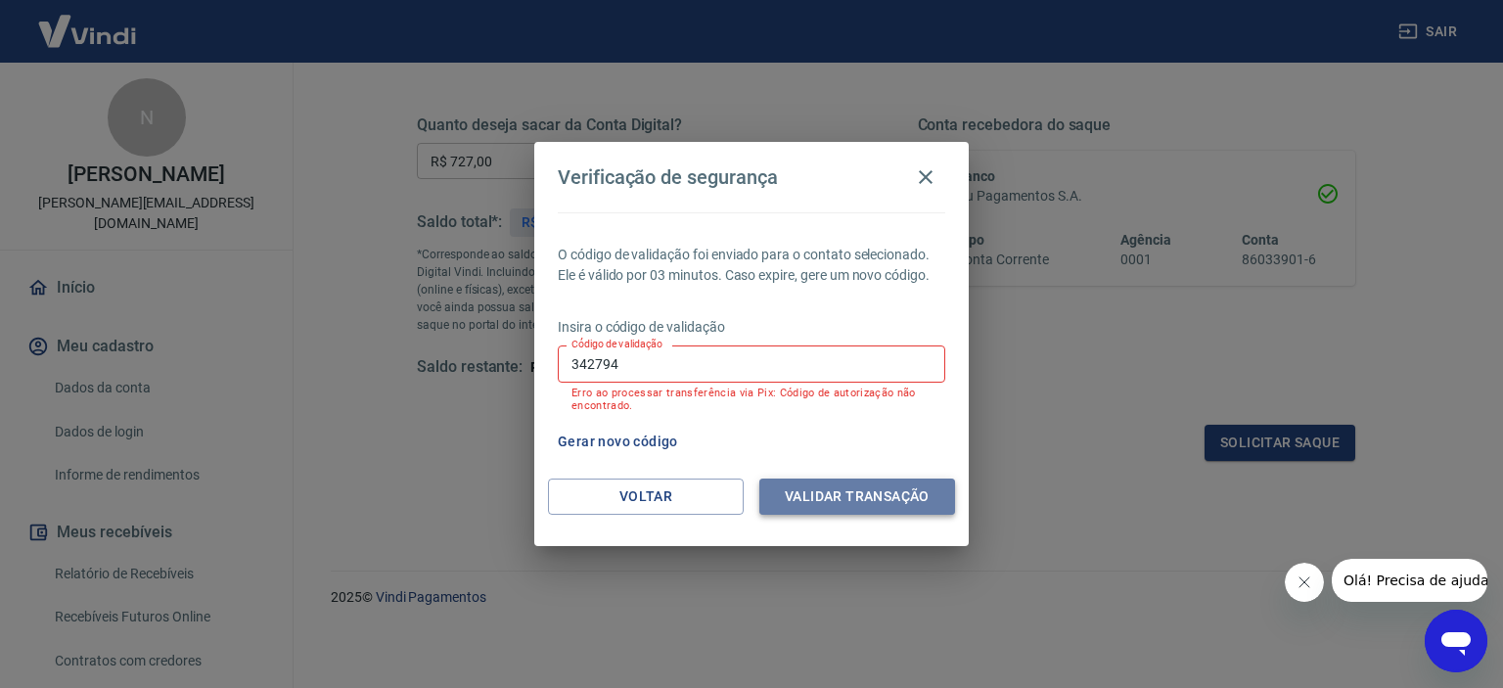
click at [850, 496] on button "Validar transação" at bounding box center [857, 496] width 196 height 36
